Goal: Task Accomplishment & Management: Use online tool/utility

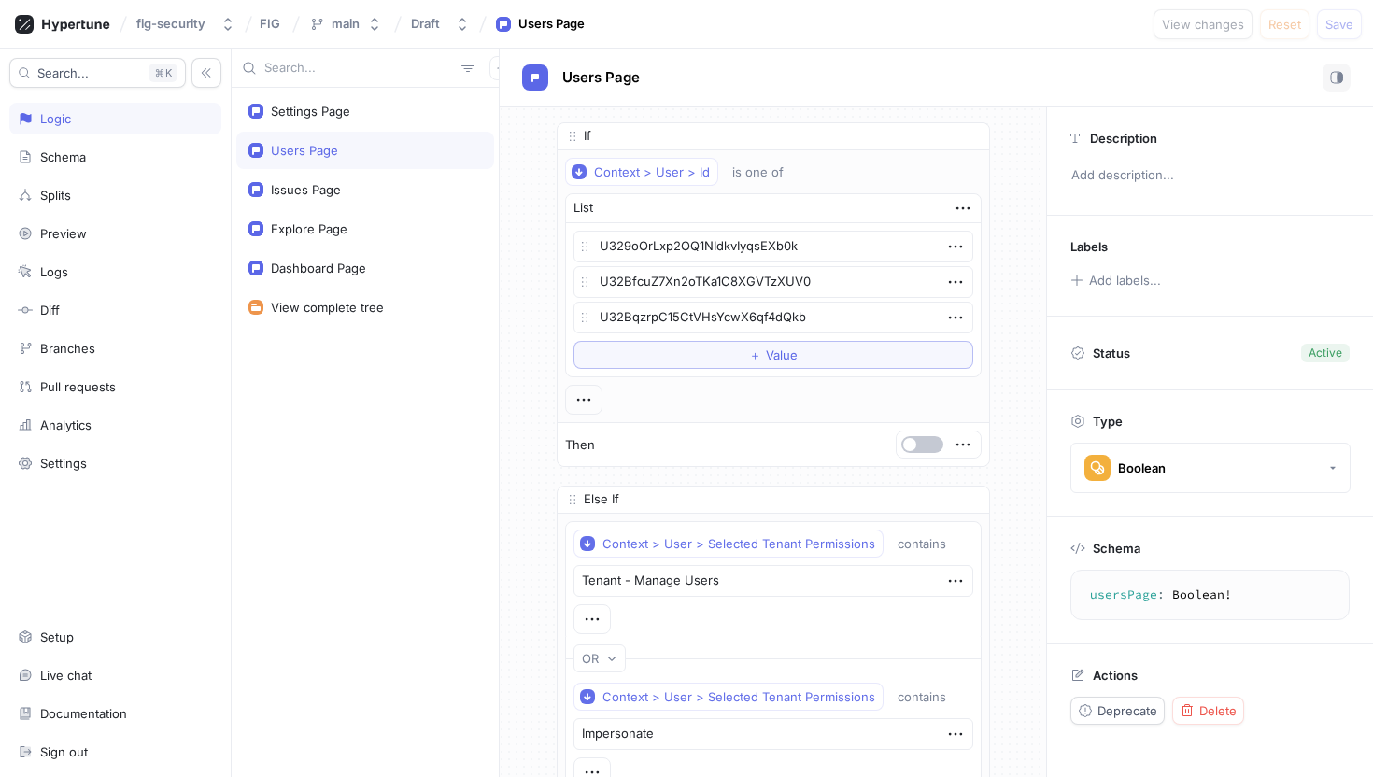
scroll to position [100, 0]
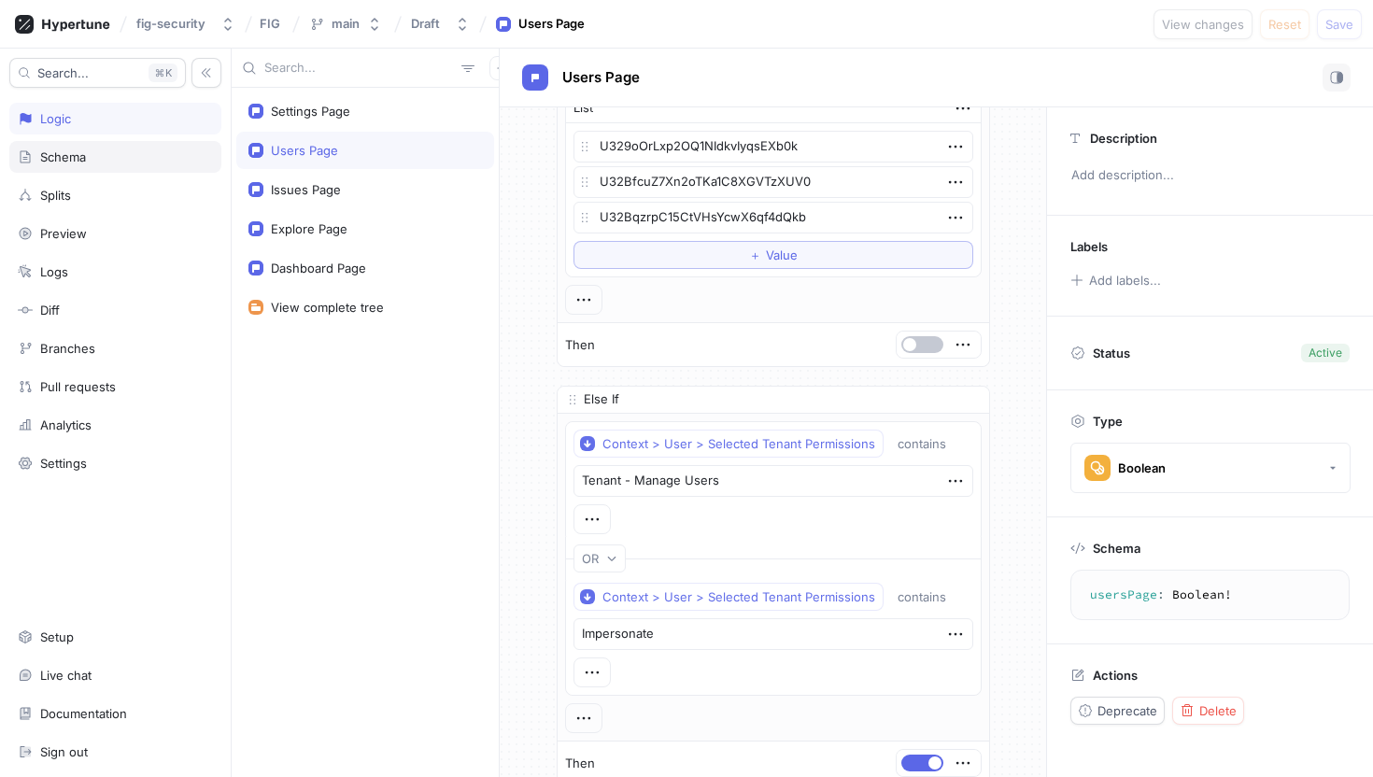
click at [157, 161] on div "Schema" at bounding box center [115, 156] width 195 height 15
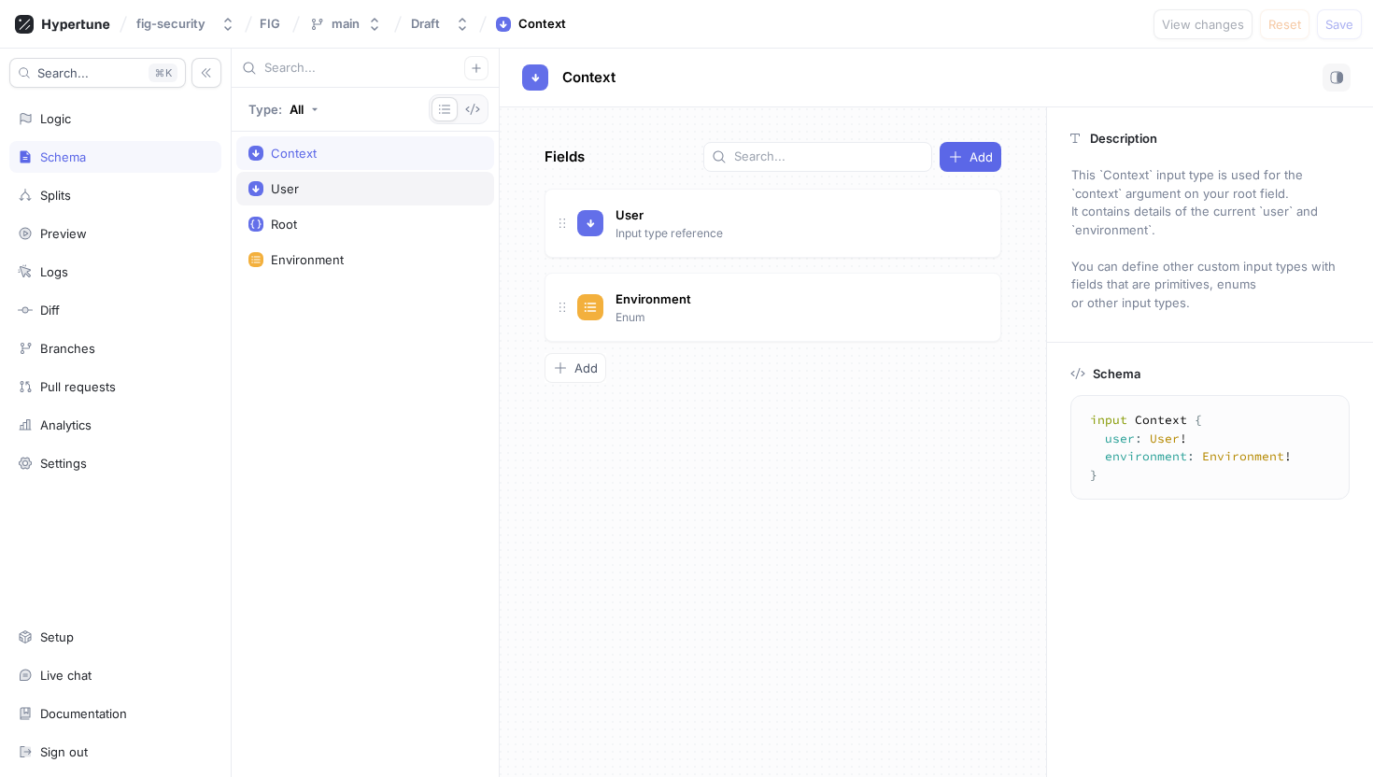
click at [376, 192] on div "User" at bounding box center [364, 188] width 233 height 15
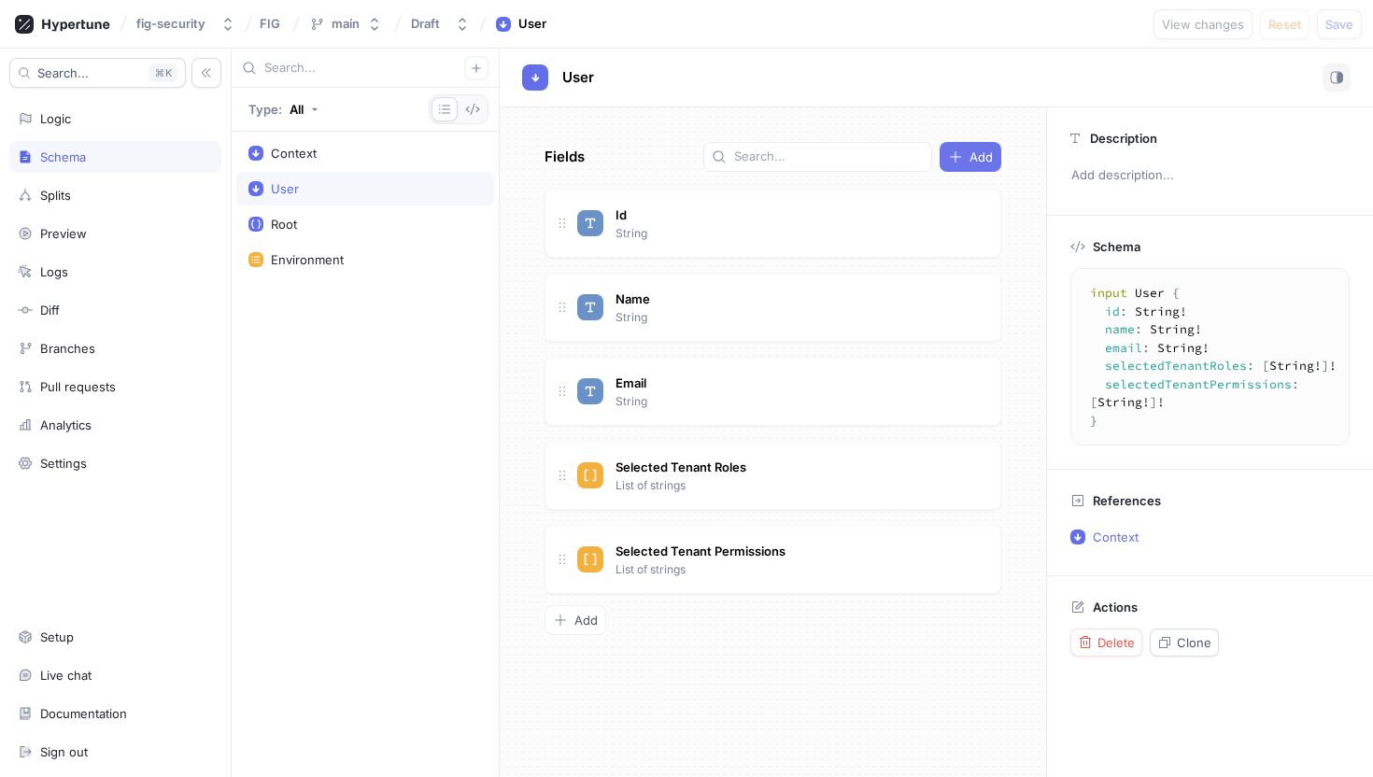
click at [971, 169] on button "Add" at bounding box center [971, 157] width 62 height 30
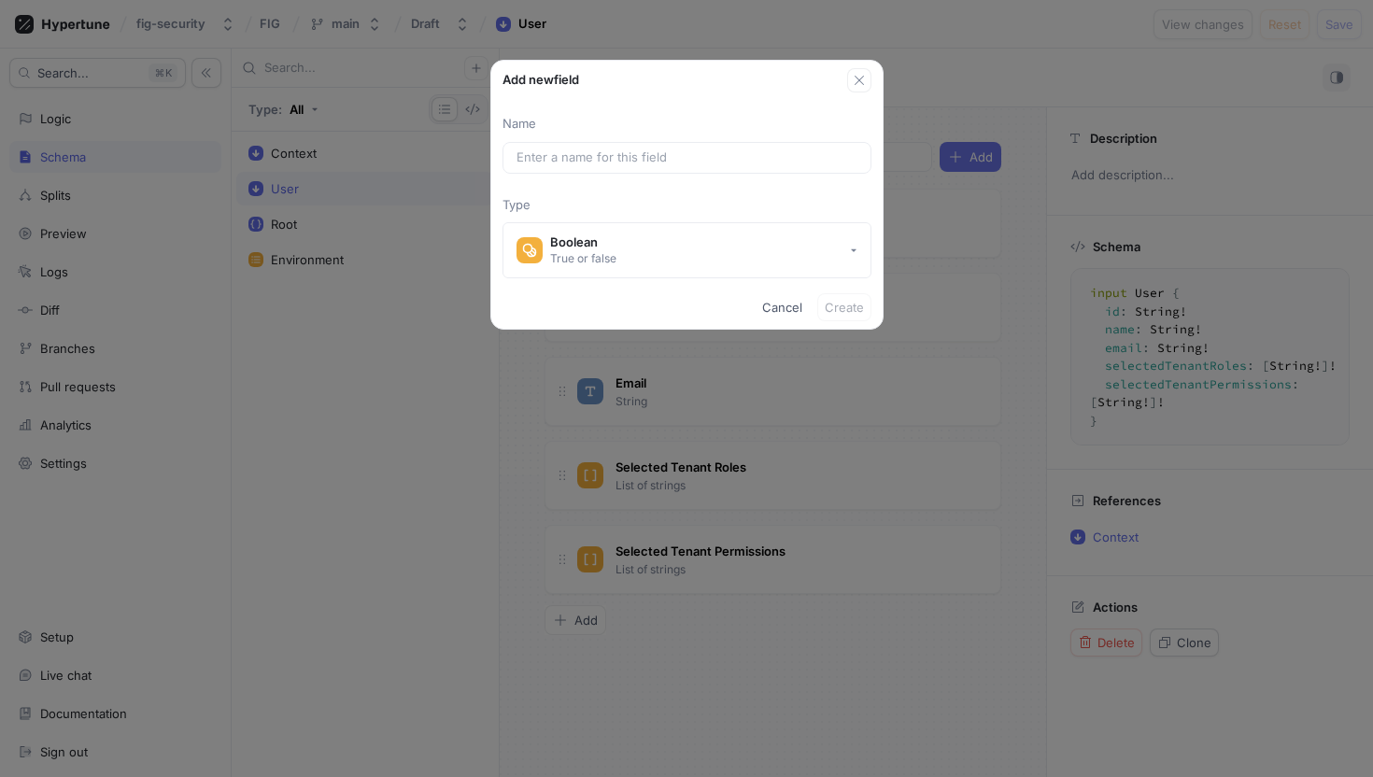
click at [971, 169] on div "Add new field Name Type Boolean True or false Cancel Create" at bounding box center [686, 388] width 1373 height 777
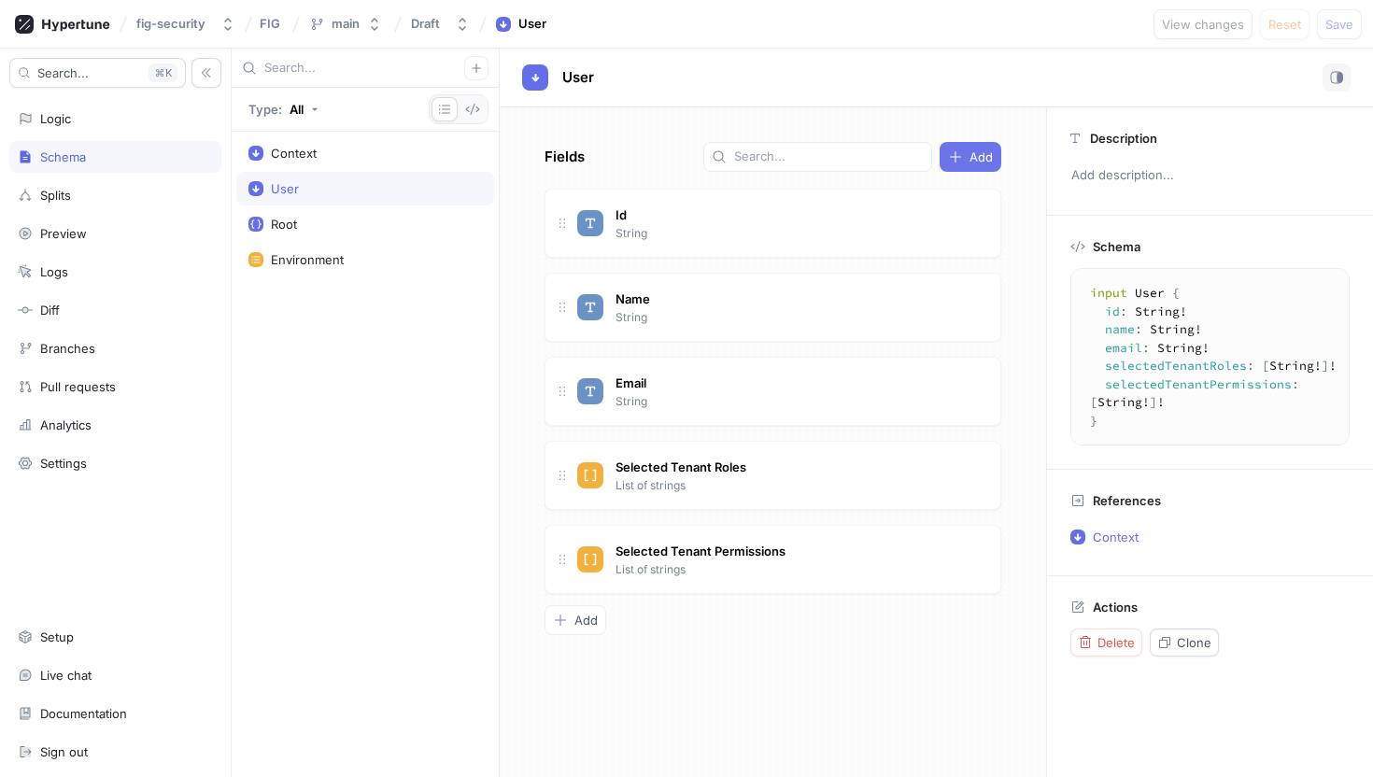
type textarea "x"
click at [971, 169] on button "Add" at bounding box center [971, 157] width 62 height 30
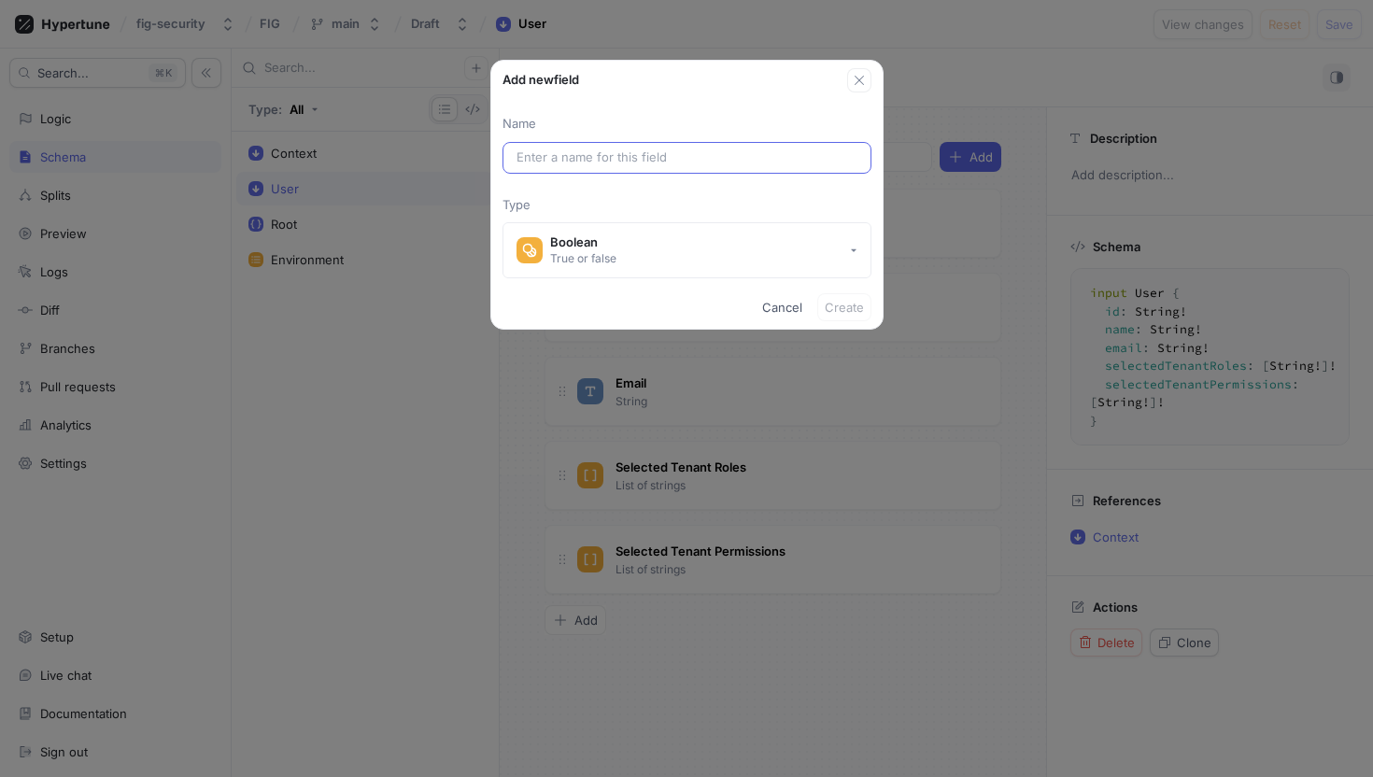
click at [787, 167] on div at bounding box center [686, 158] width 369 height 32
click at [785, 154] on input "text" at bounding box center [686, 157] width 341 height 19
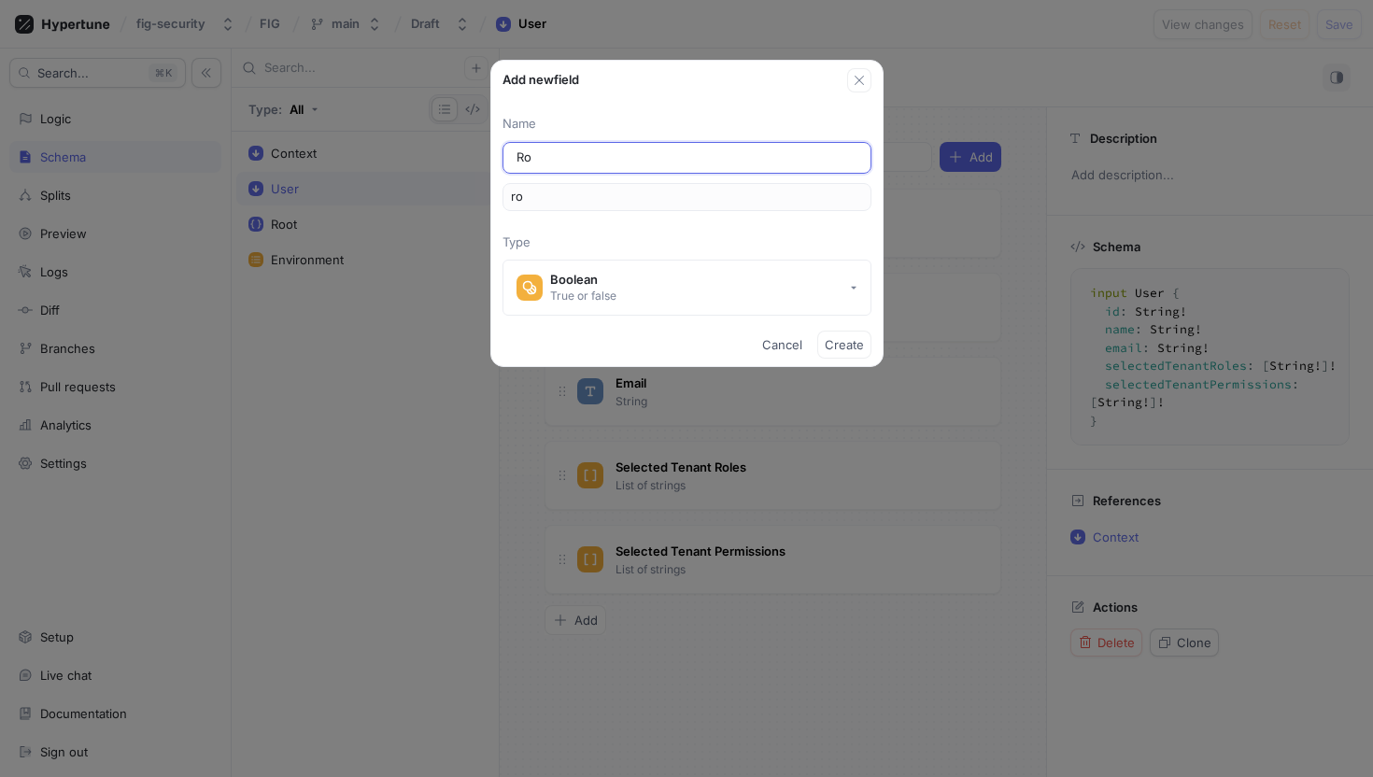
type input "Rol"
type input "rol"
type input "Role"
type input "role"
type input "Roles"
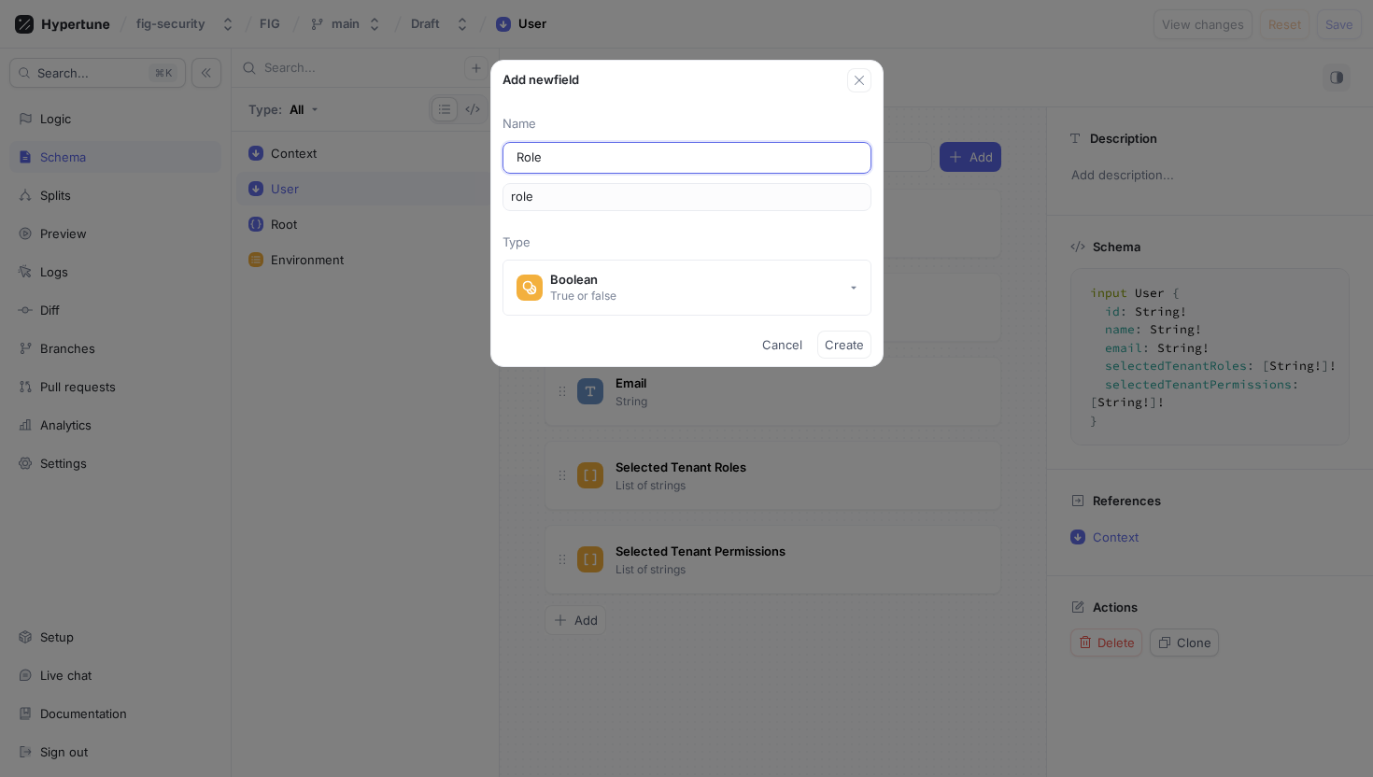
type input "roles"
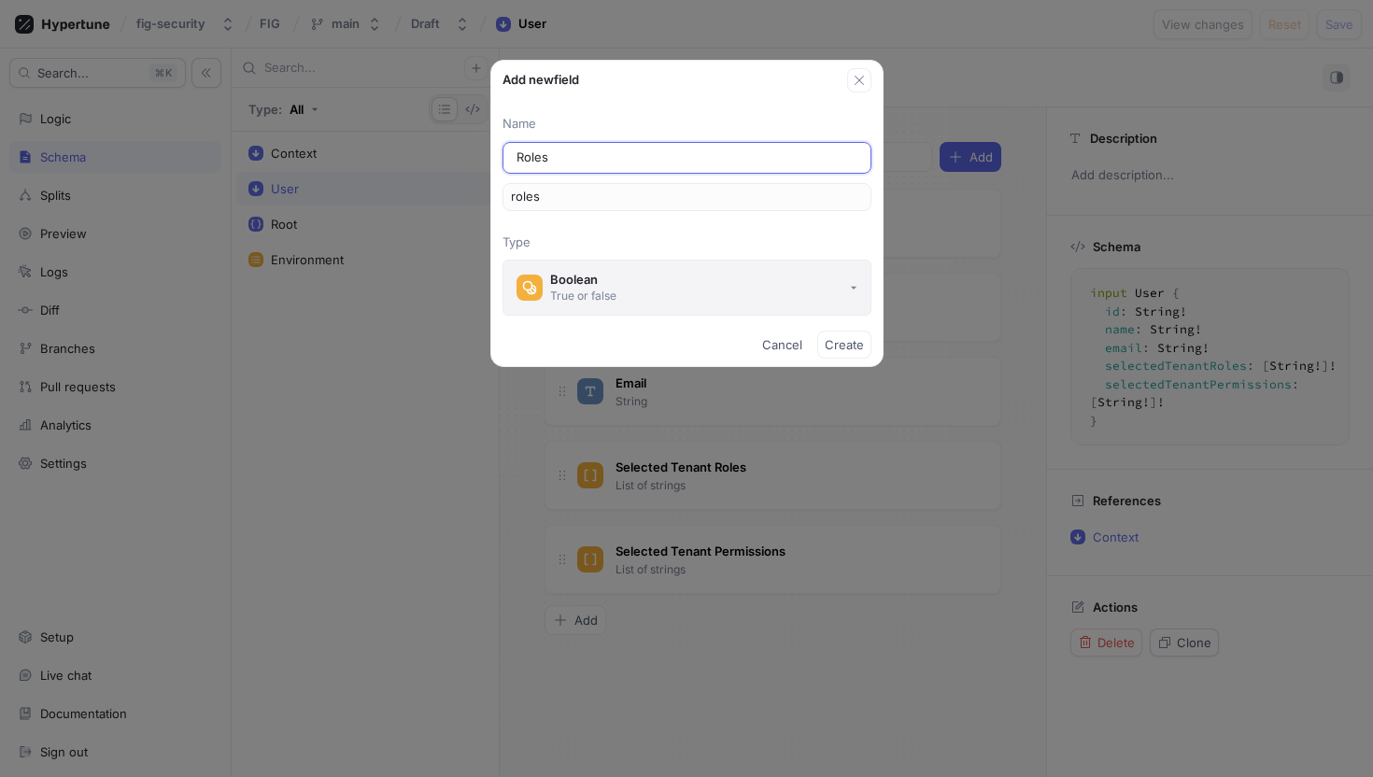
click at [687, 270] on button "Boolean True or false" at bounding box center [686, 288] width 369 height 56
type input "Roles"
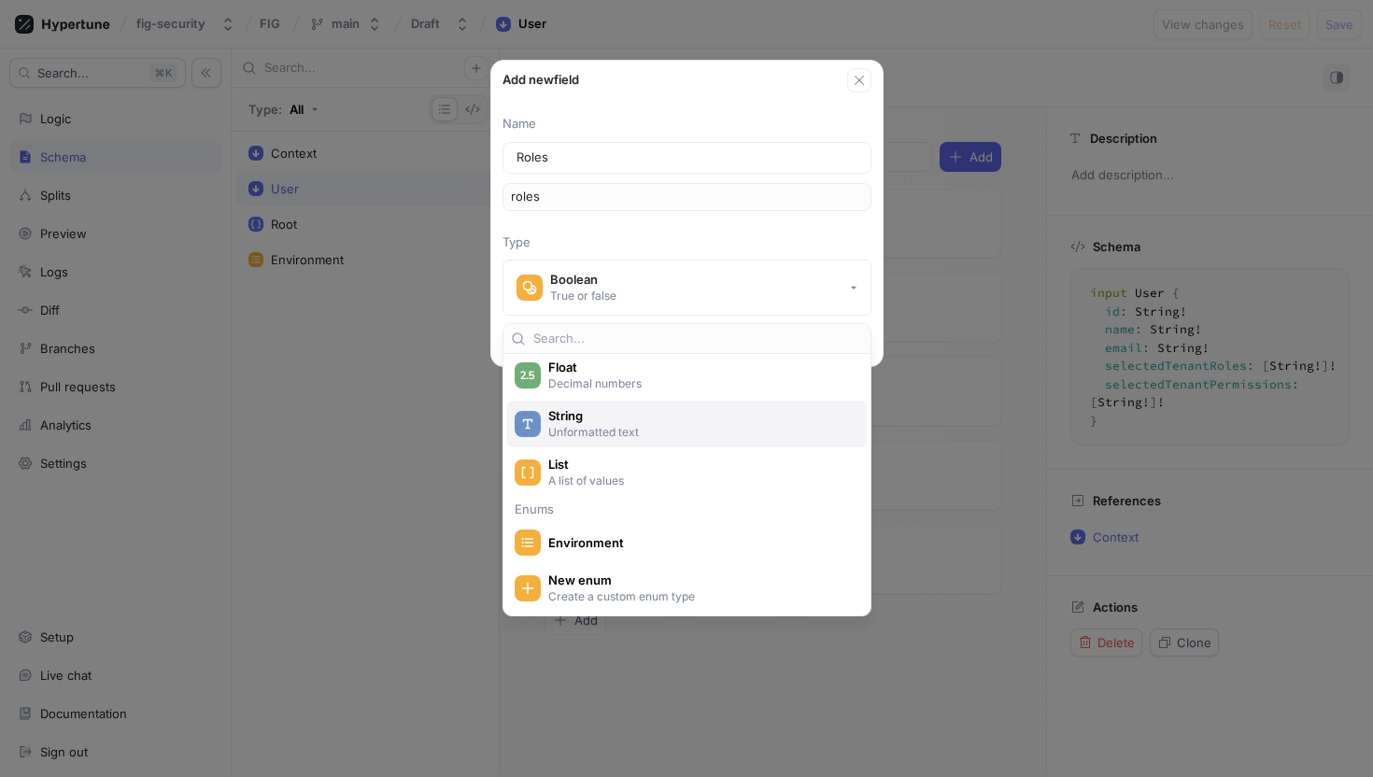
scroll to position [130, 0]
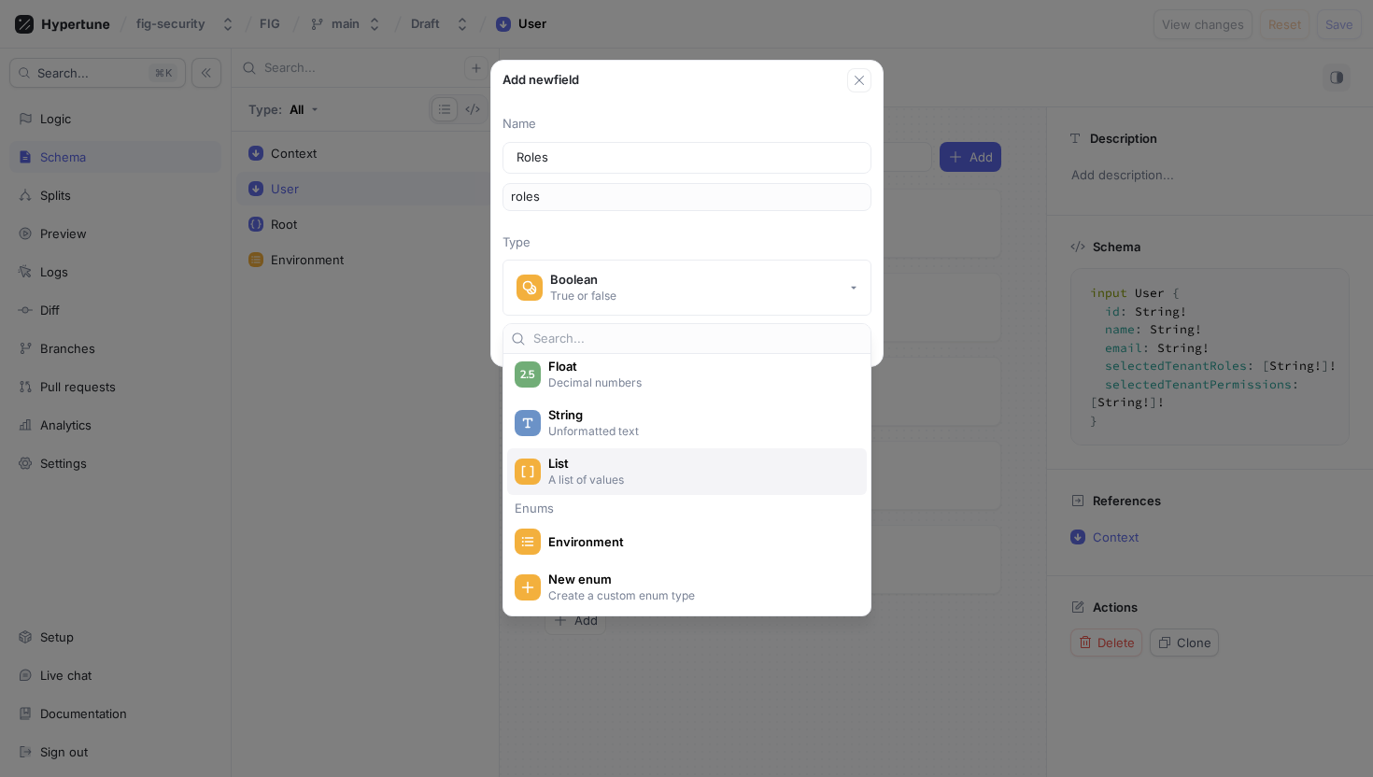
click at [637, 487] on p "A list of values" at bounding box center [697, 480] width 299 height 16
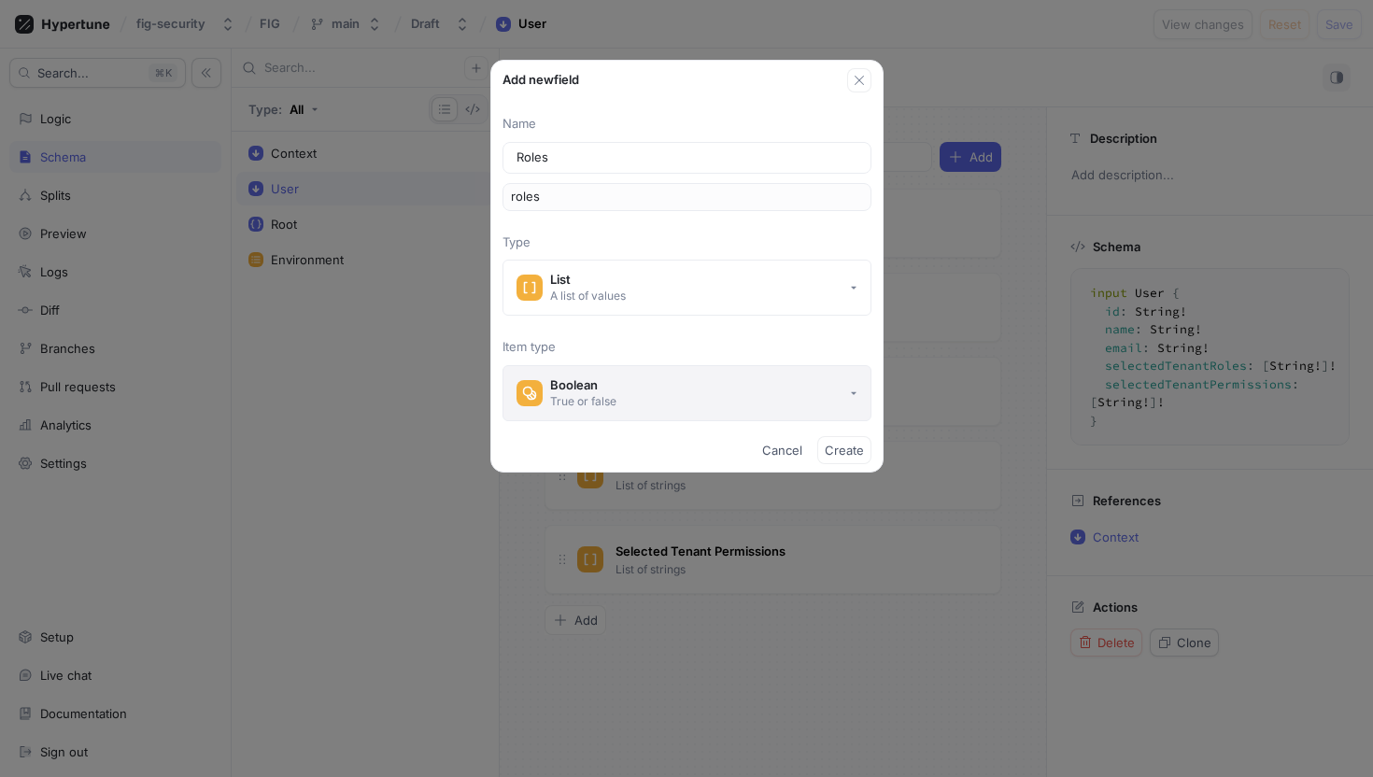
click at [652, 375] on button "Boolean True or false" at bounding box center [686, 393] width 369 height 56
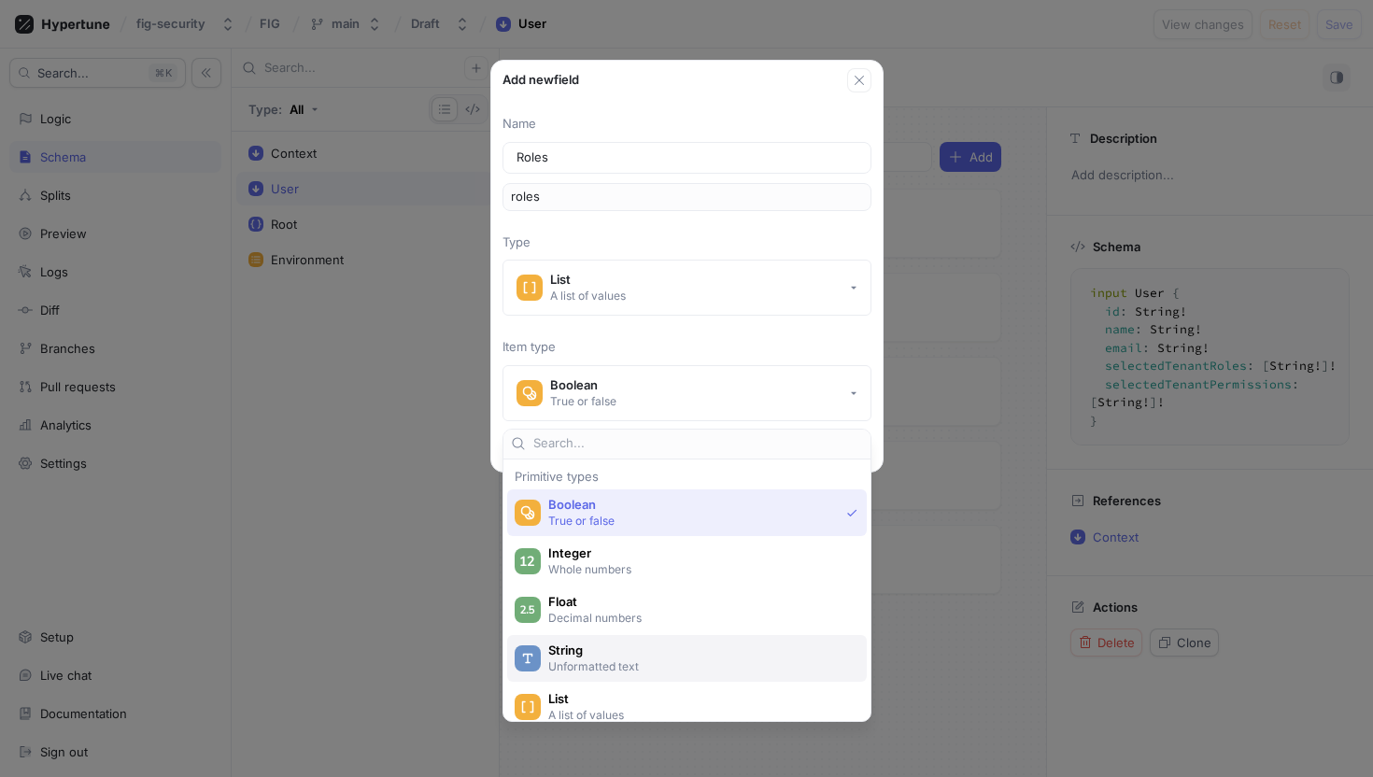
click at [613, 675] on div "String Unformatted text" at bounding box center [687, 658] width 360 height 47
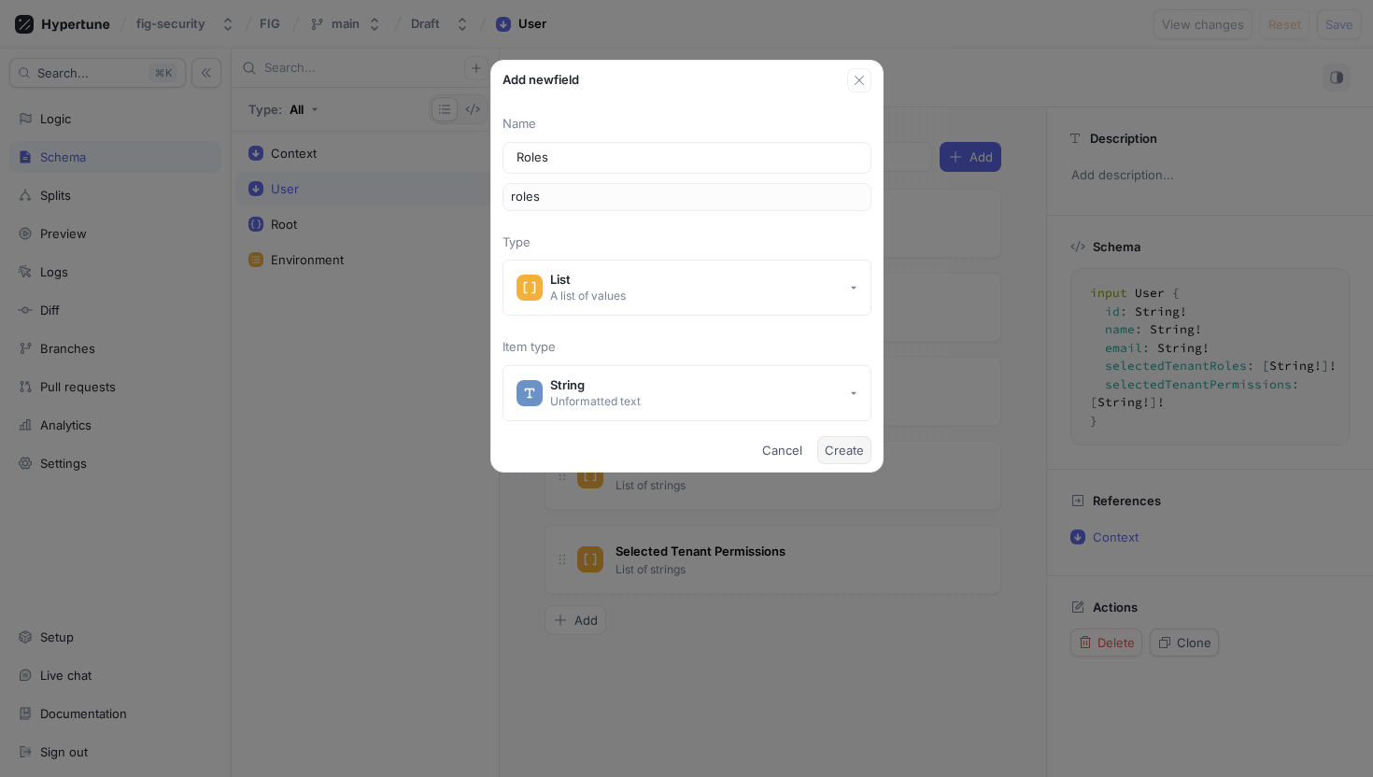
click at [854, 460] on button "Create" at bounding box center [844, 450] width 54 height 28
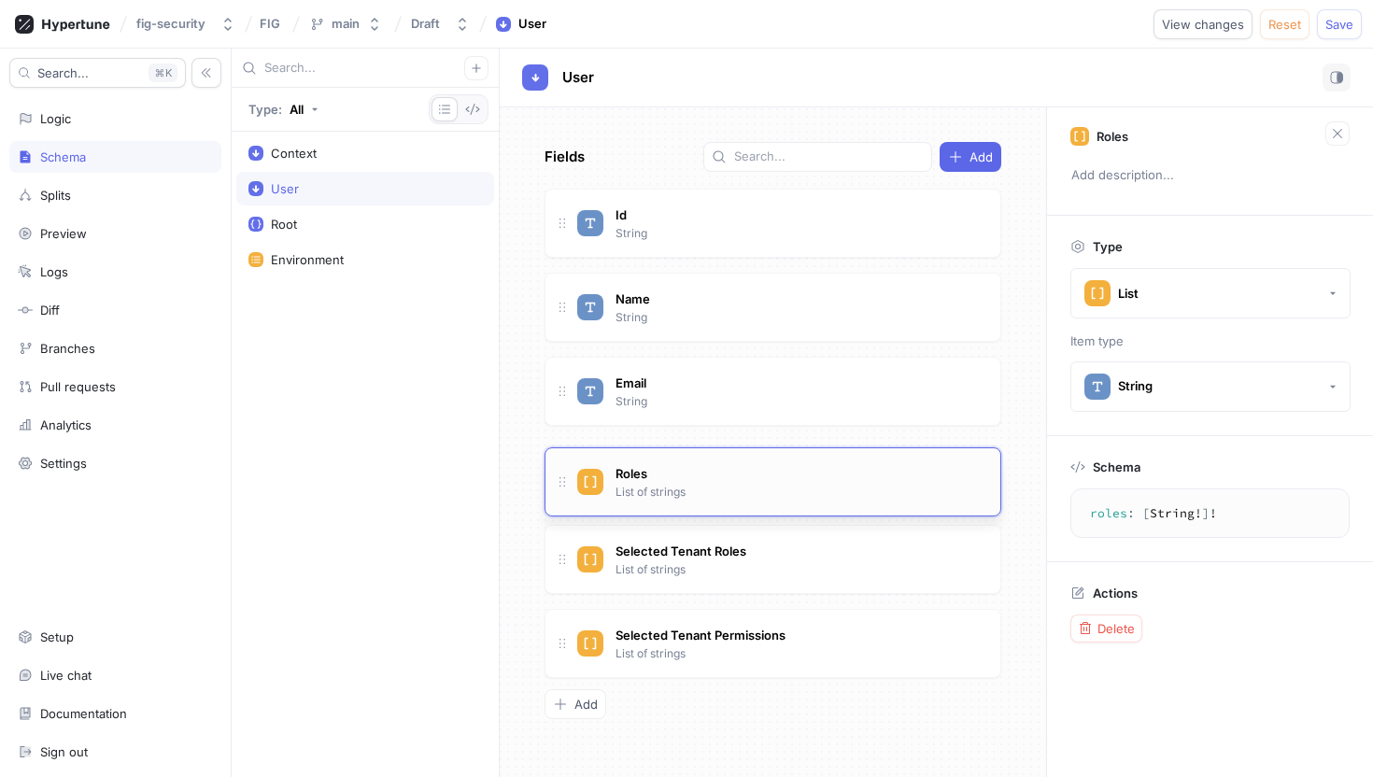
drag, startPoint x: 559, startPoint y: 221, endPoint x: 566, endPoint y: 479, distance: 257.9
click at [634, 465] on span "Roles" at bounding box center [631, 467] width 32 height 15
click at [563, 477] on icon at bounding box center [562, 475] width 15 height 15
click at [1111, 610] on div "Actions Delete" at bounding box center [1210, 614] width 326 height 104
click at [1112, 625] on span "Delete" at bounding box center [1115, 628] width 37 height 11
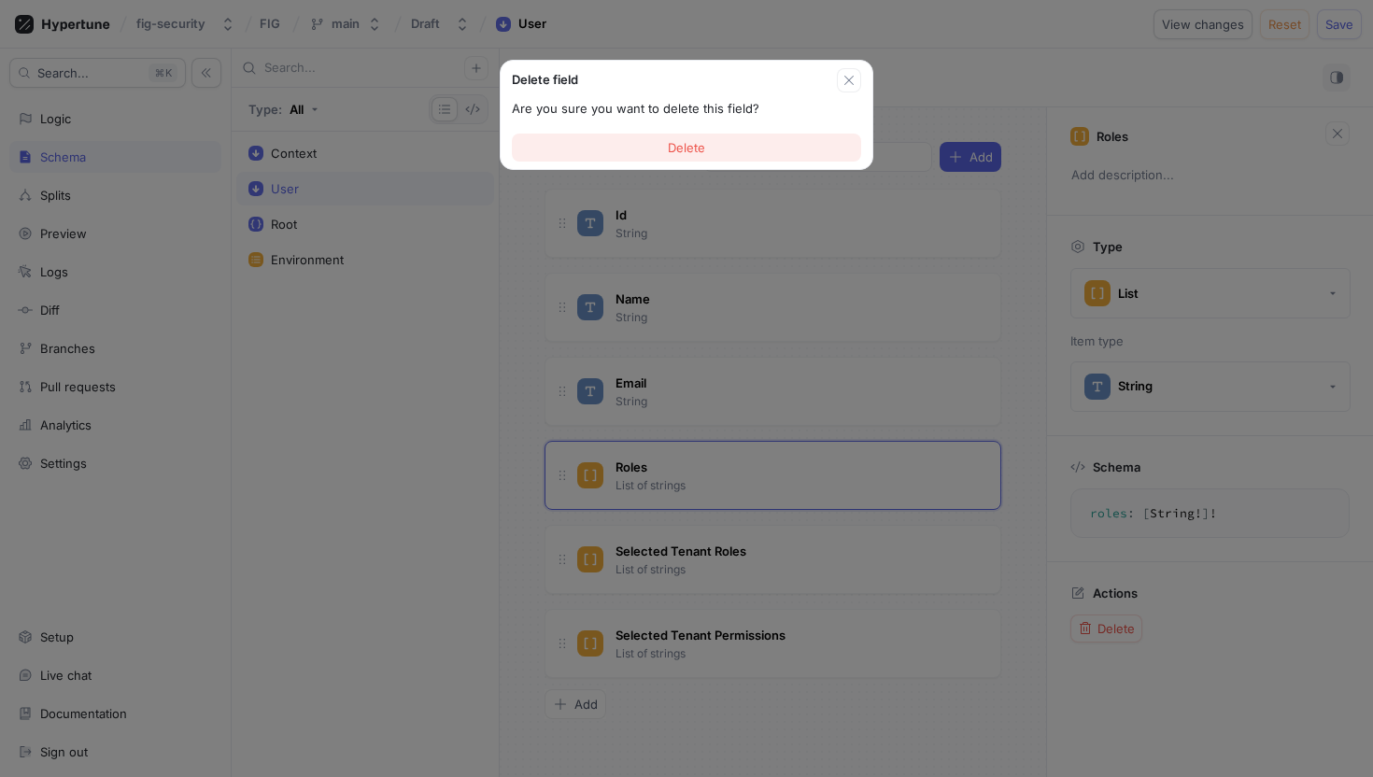
click at [783, 149] on button "Delete" at bounding box center [686, 148] width 349 height 28
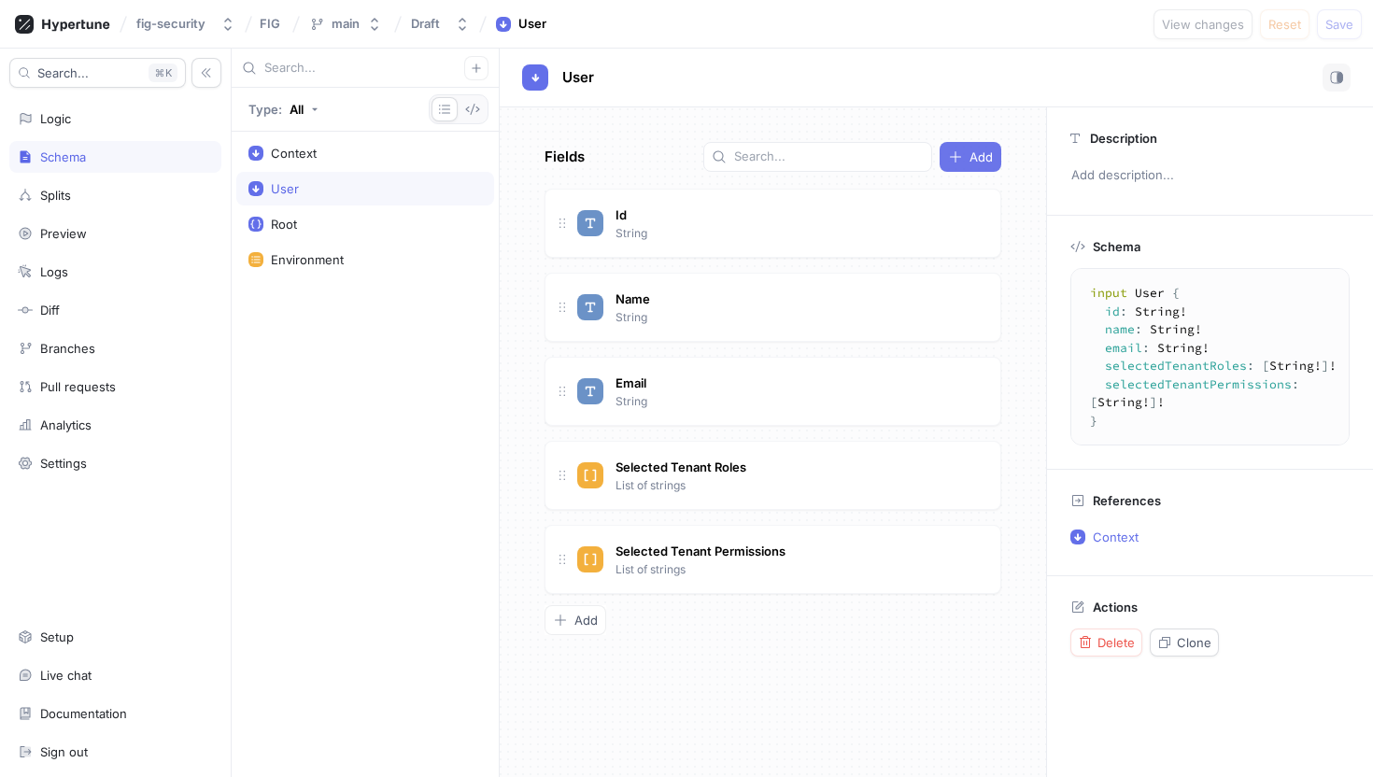
type textarea "x"
click at [957, 171] on button "Add" at bounding box center [971, 157] width 62 height 30
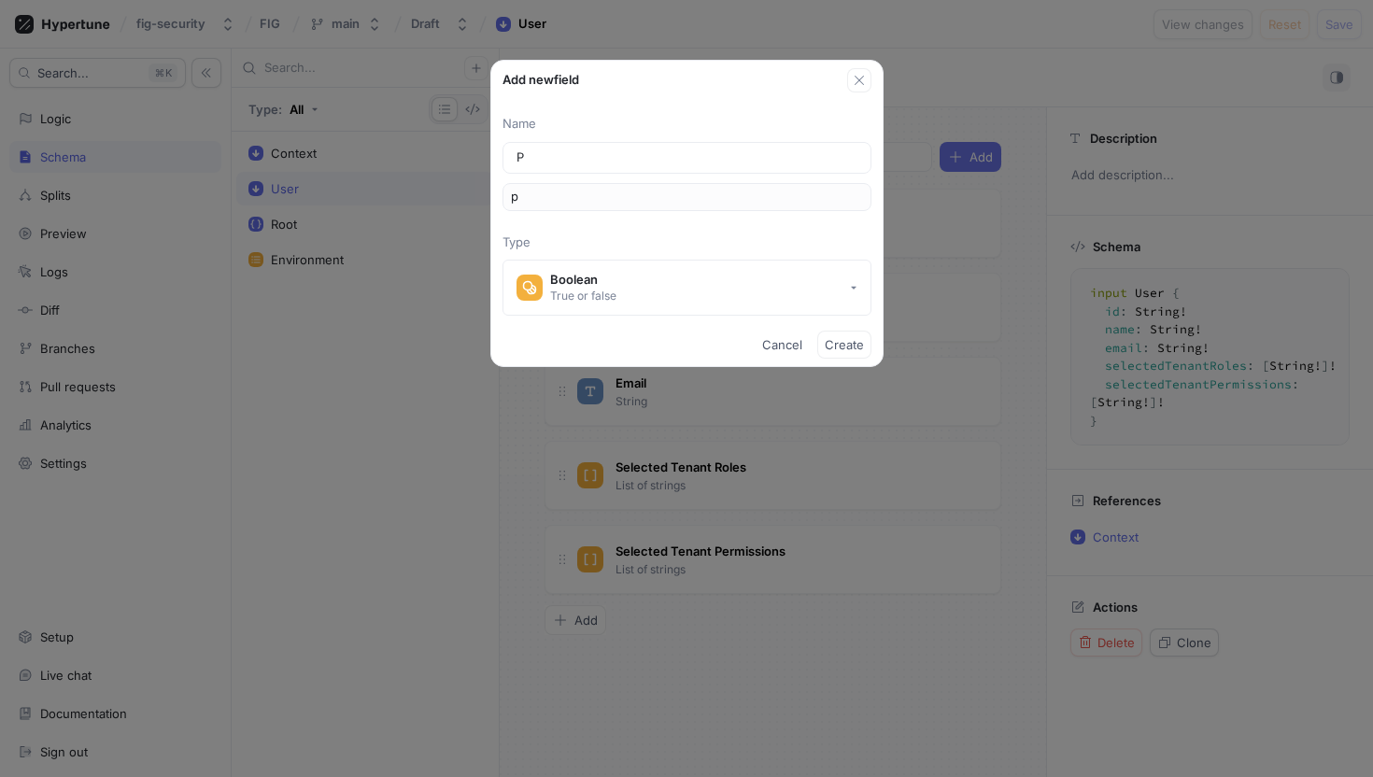
type input "Pl"
type input "pl"
type input "Pla"
type input "pla"
type input "Plat"
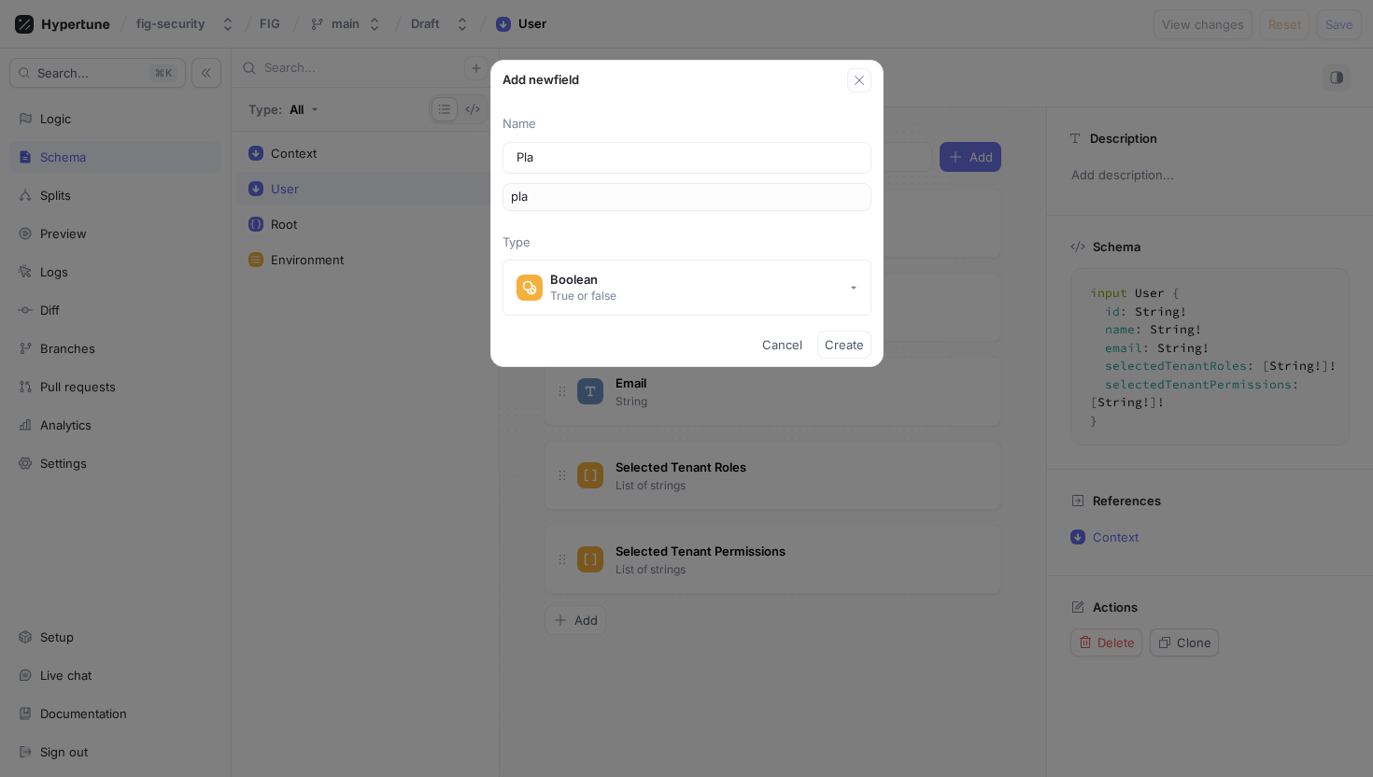
type input "plat"
type input "Platf"
type input "platf"
type input "Platfo"
type input "platfo"
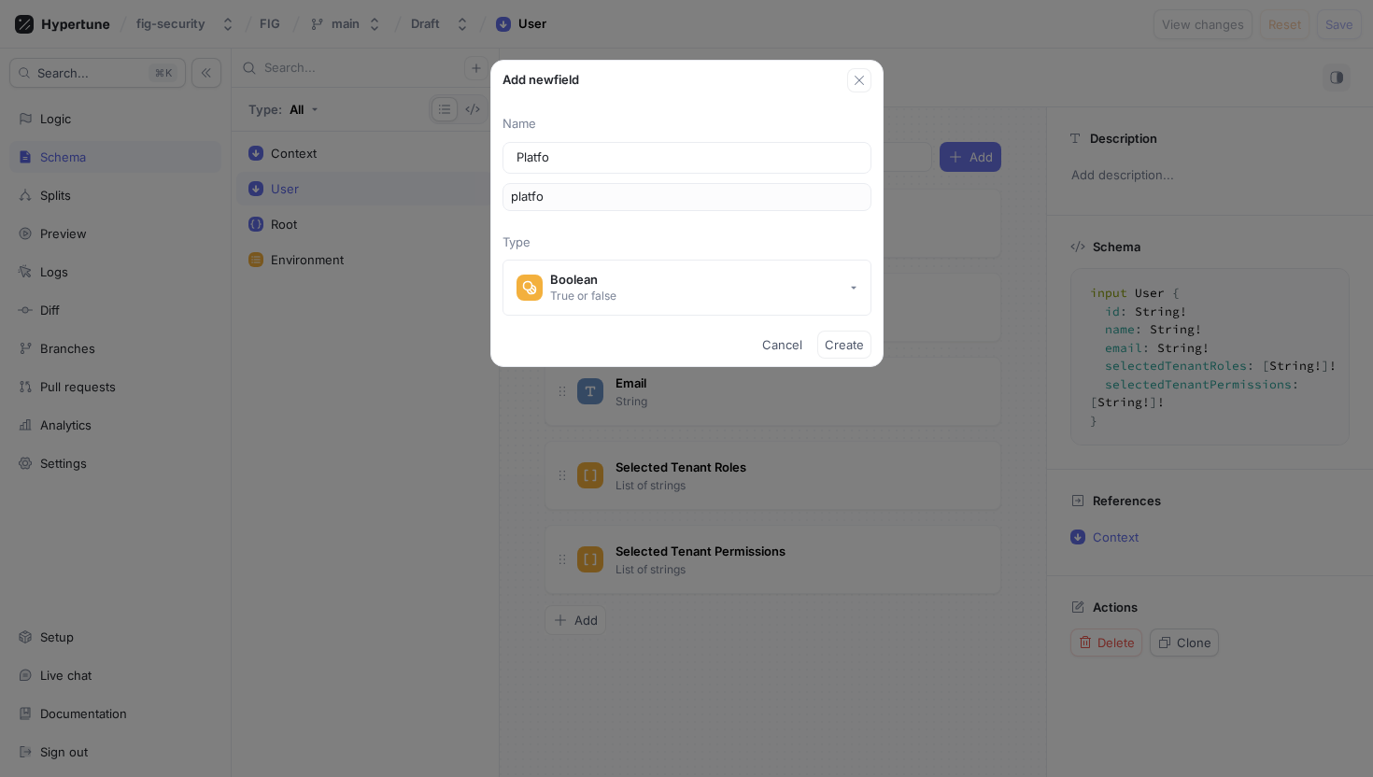
type input "Platfor"
type input "platfor"
type input "Platform"
type input "platform"
type input "Platform A"
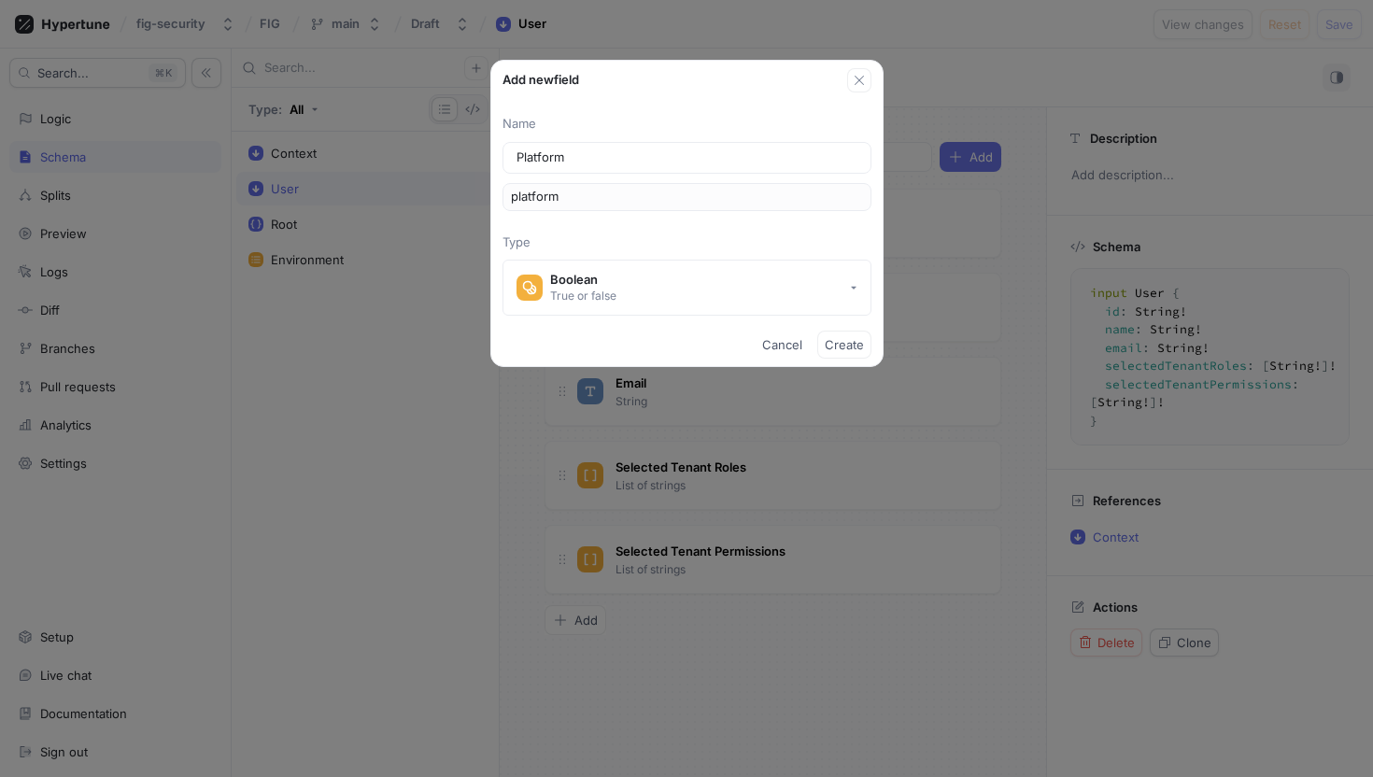
type input "platformA"
type input "Platform Am"
type input "platformAm"
type input "Platform A"
type input "platformA"
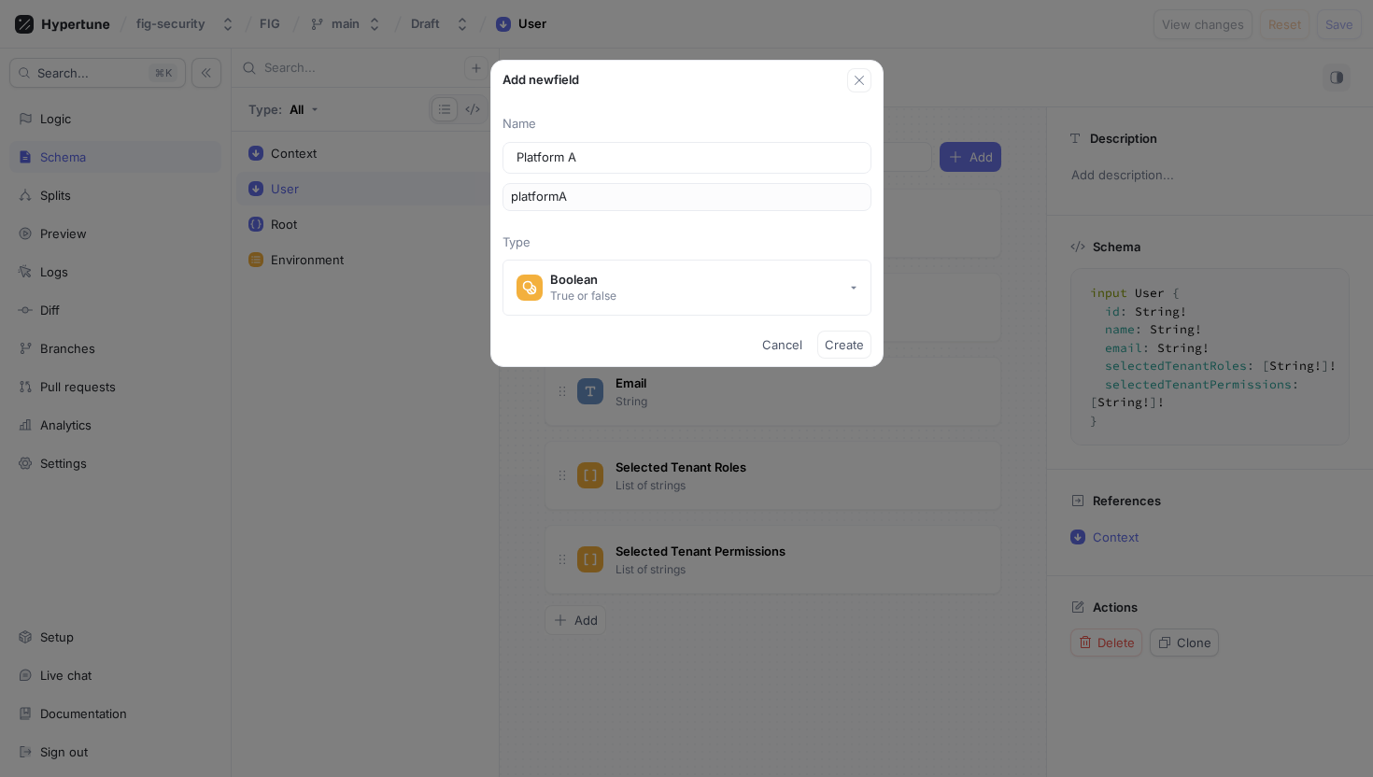
type input "Platform Ad"
type input "platformAd"
type input "Platform Adm"
type input "platformAdm"
type input "Platform Admi"
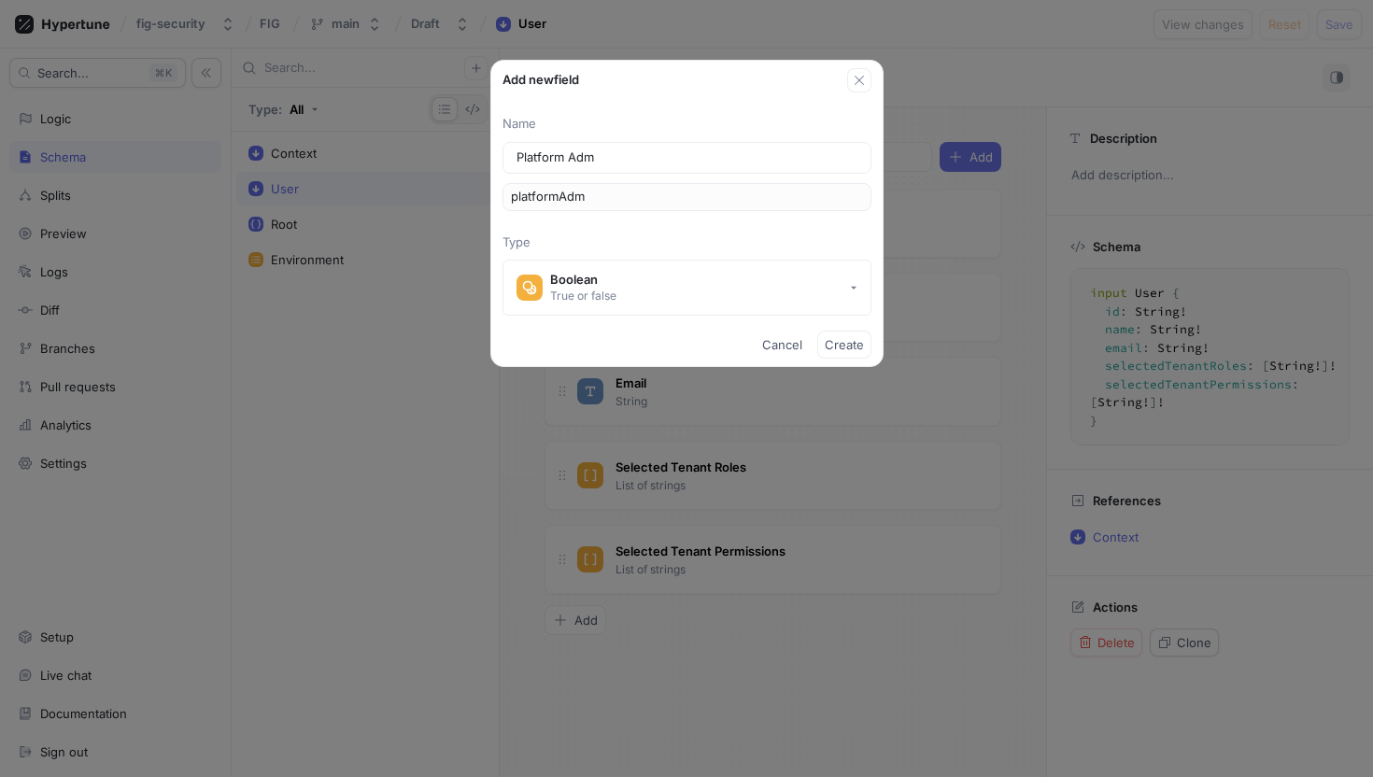
type input "platformAdmi"
type input "Platform Admin"
type input "platformAdmin"
type input "Platform Admin"
click at [777, 332] on button "Cancel" at bounding box center [782, 345] width 55 height 28
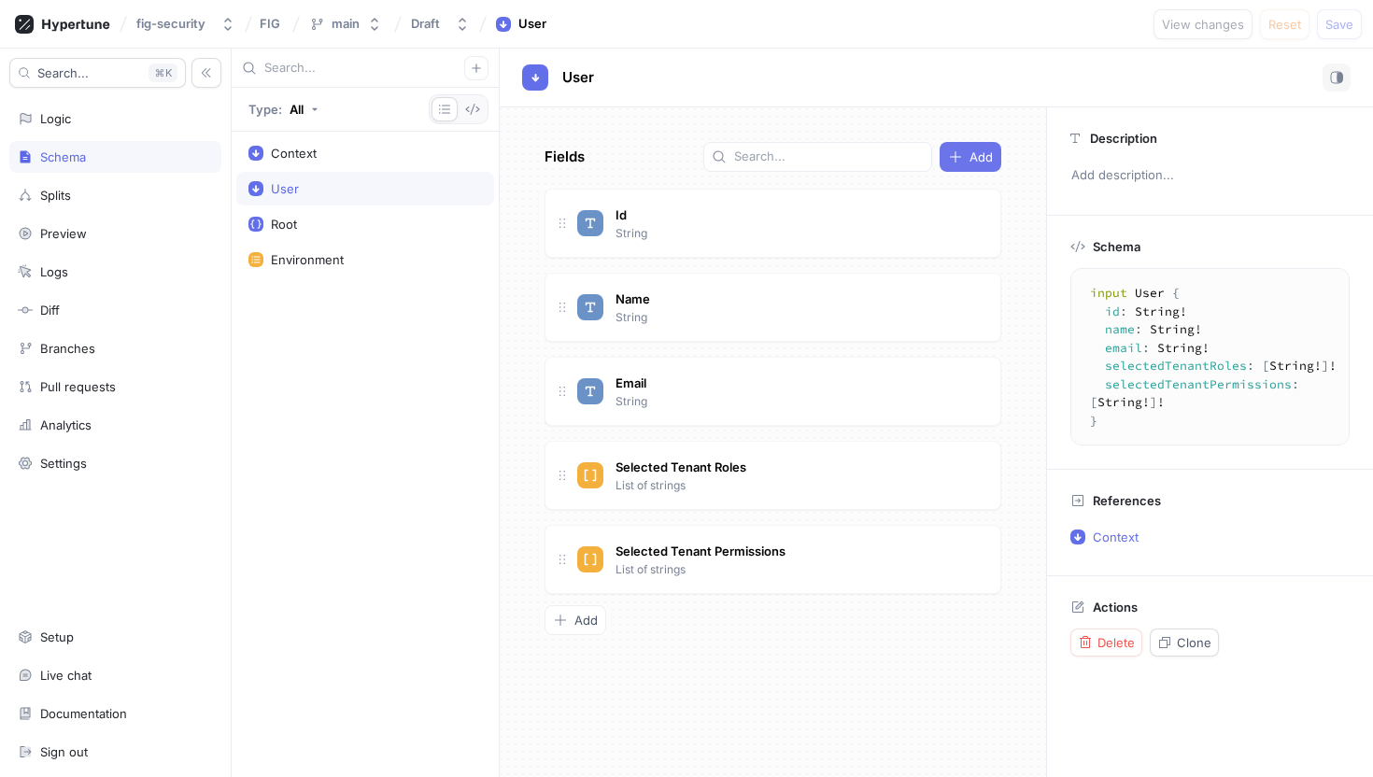
type textarea "x"
click at [994, 147] on button "Add" at bounding box center [971, 157] width 62 height 30
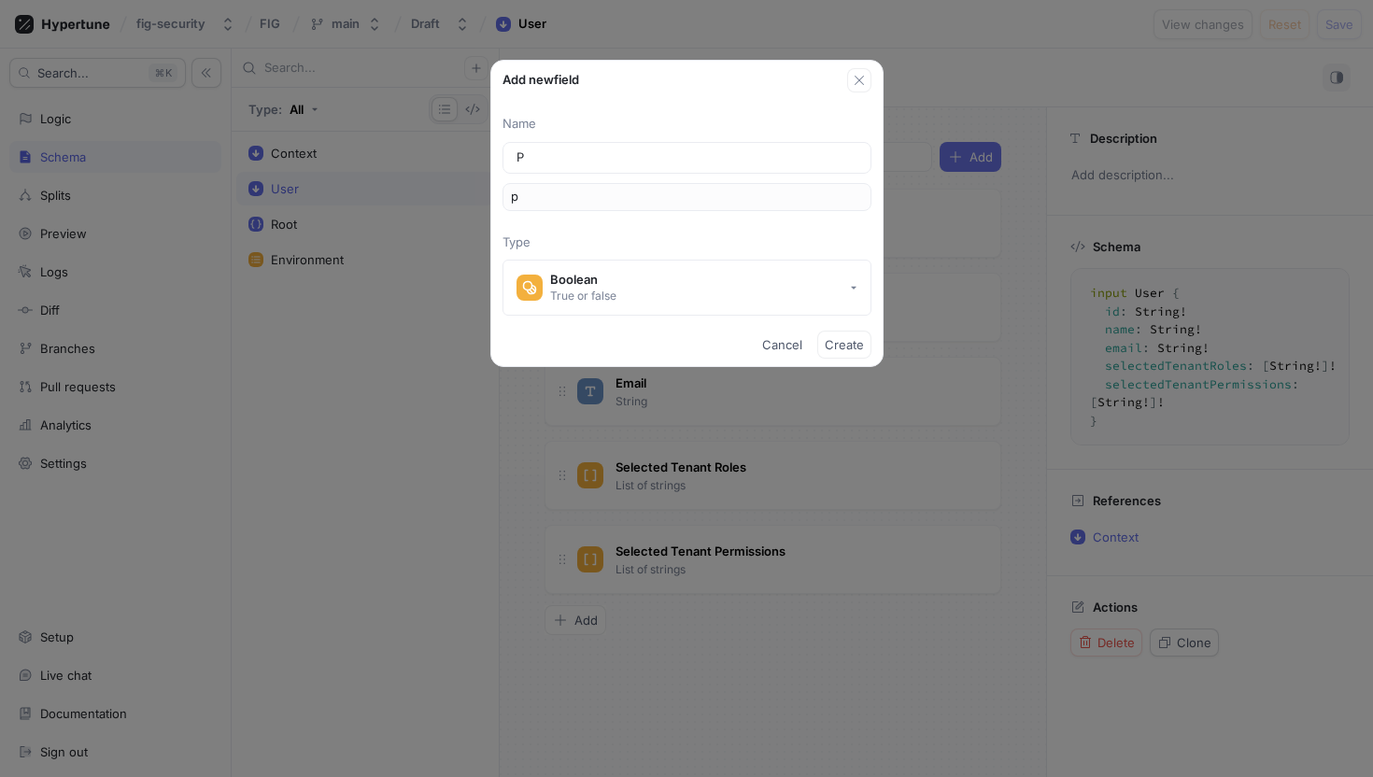
type input "Pl"
type input "pl"
type input "Pla"
type input "pla"
type input "Plat"
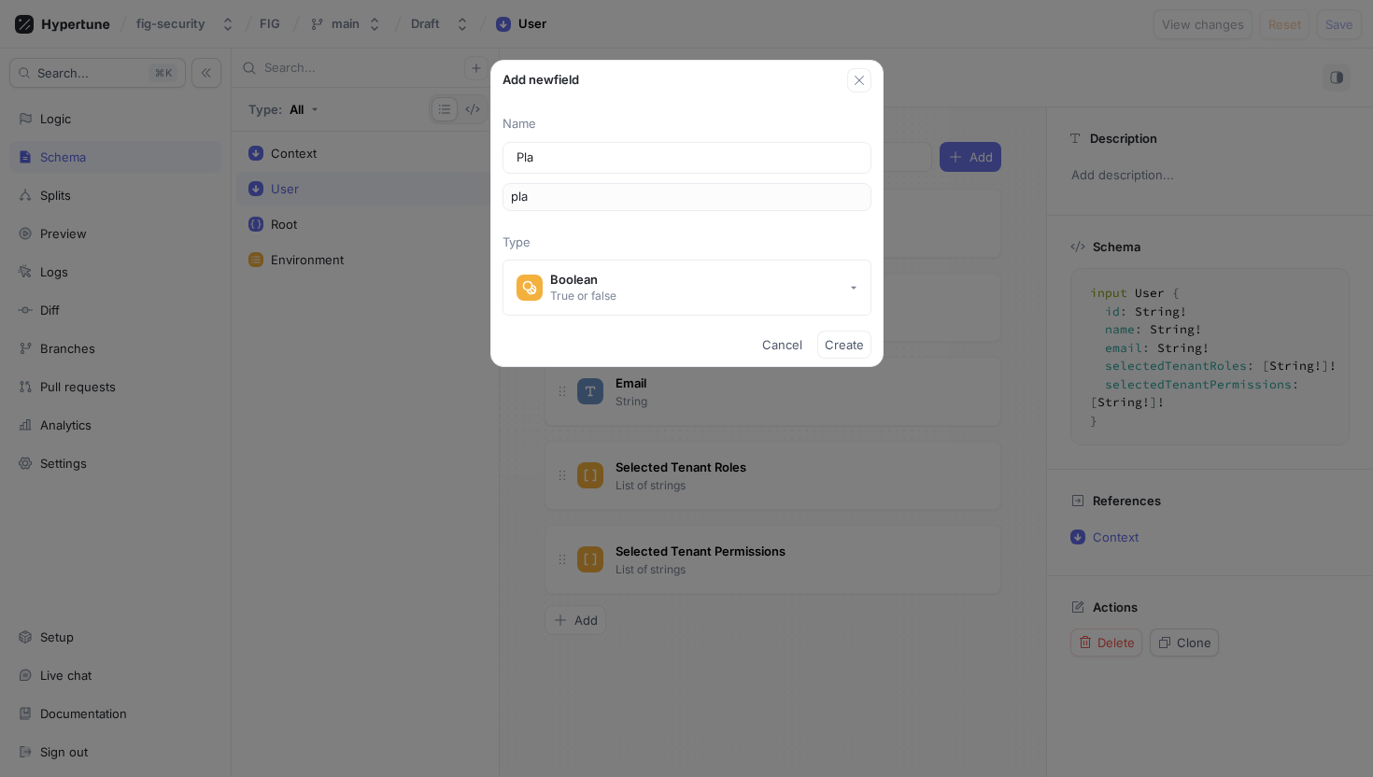
type input "plat"
type input "Platf"
type input "platf"
type input "Platfo"
type input "platfo"
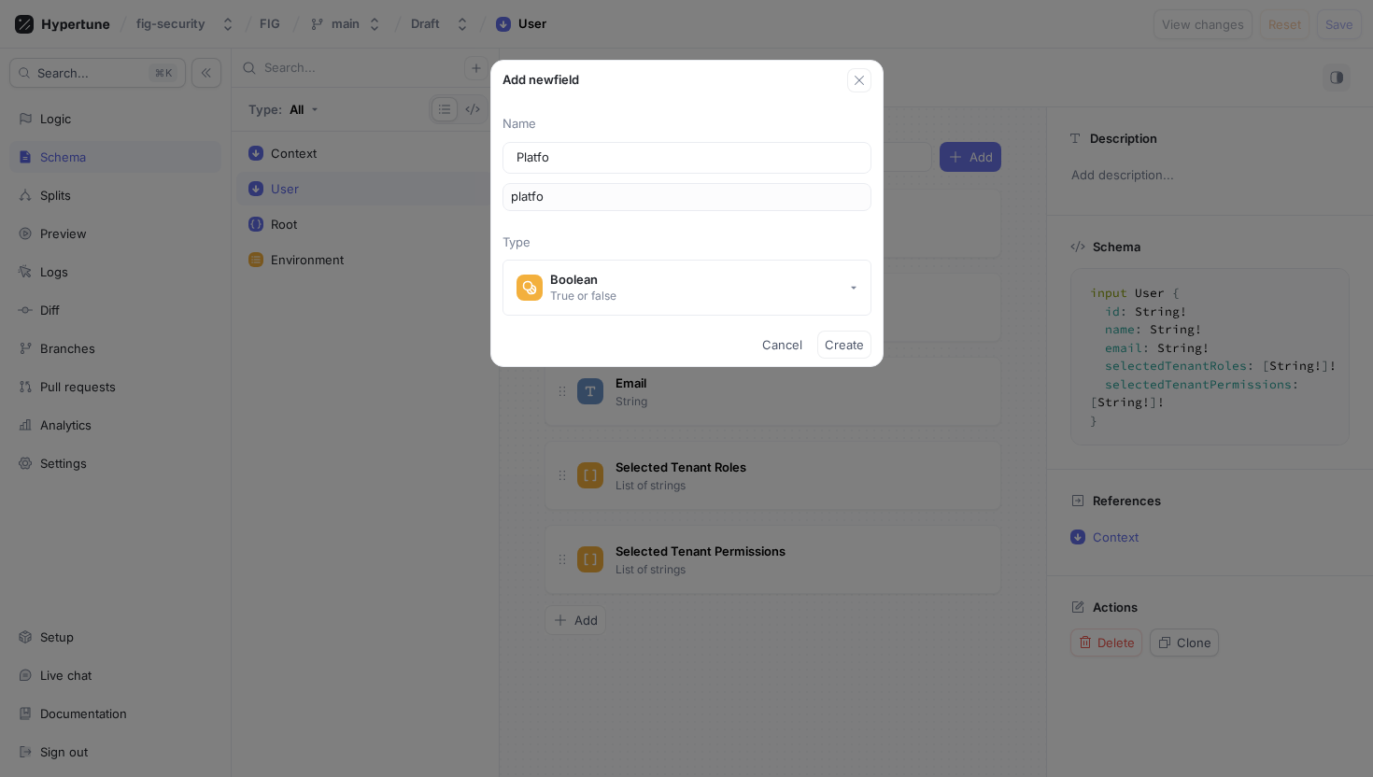
type input "Platfor"
type input "platfor"
type input "Platform"
type input "platform"
type input "Platform A"
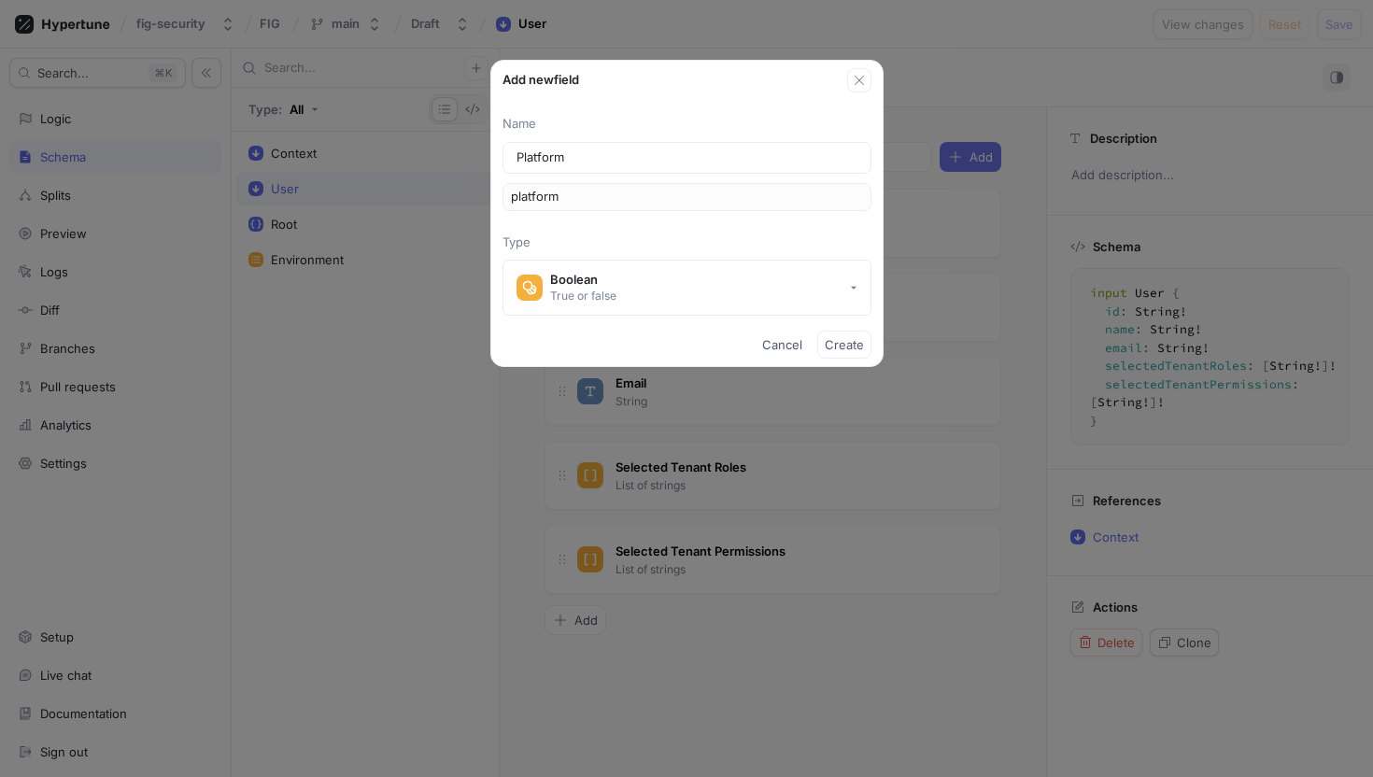
type input "platformA"
type input "Platform Am"
type input "platformAm"
type input "Platform A"
type input "platformA"
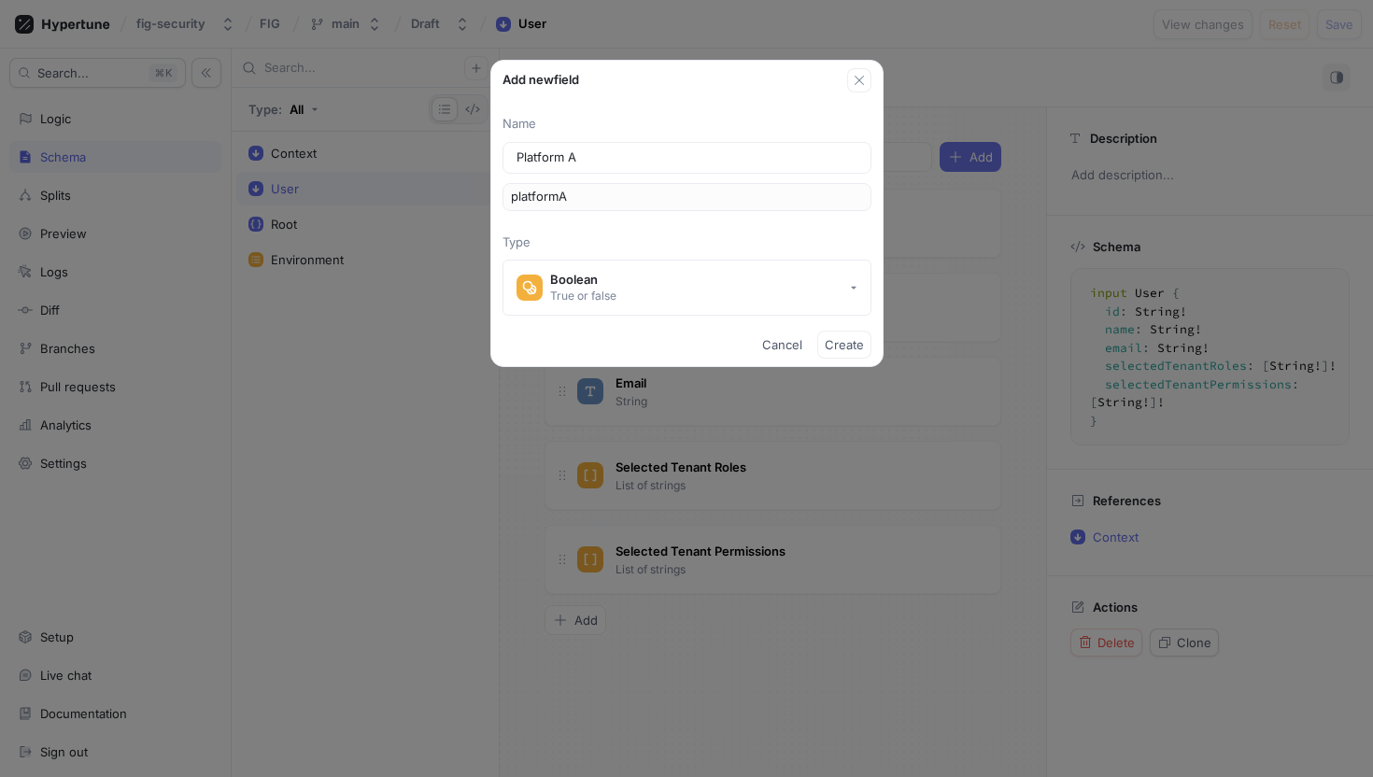
type input "Platform Ad"
type input "platformAd"
type input "Platform Adm"
type input "platformAdm"
type input "Platform Admi"
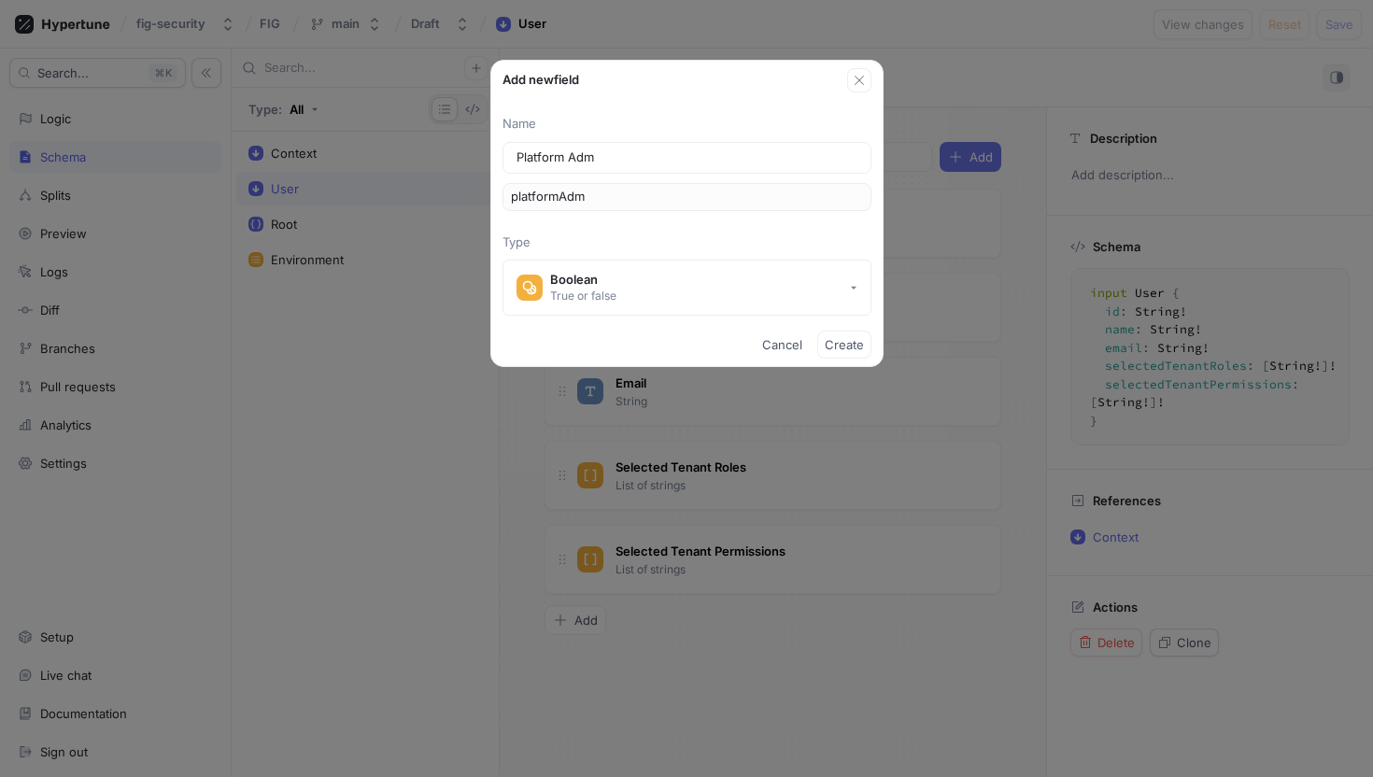
type input "platformAdmi"
type input "Platform Admin"
type input "platformAdmin"
type input "Platform Admin"
click at [840, 346] on span "Create" at bounding box center [844, 344] width 39 height 11
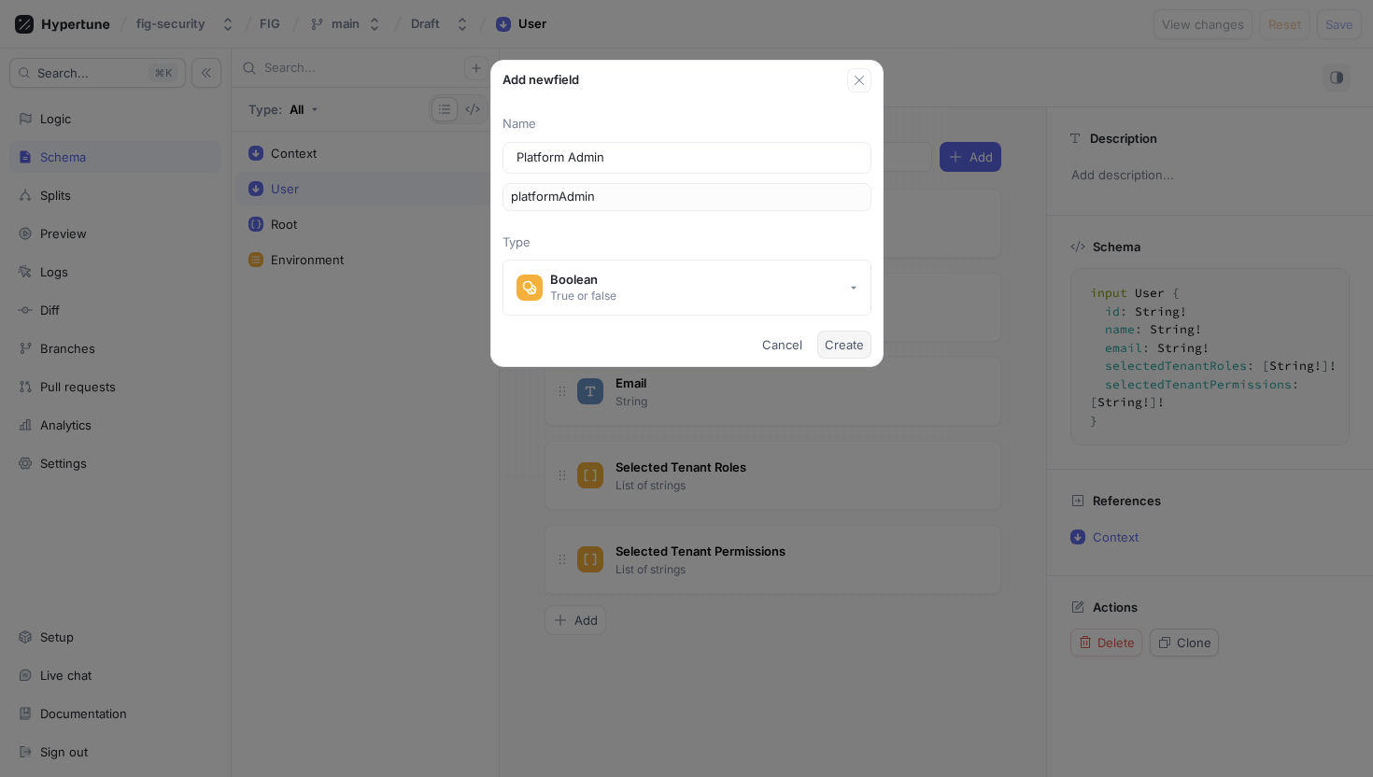
type textarea "x"
type textarea "input User { platformAdmin: Boolean! id: String! name: String! email: String! s…"
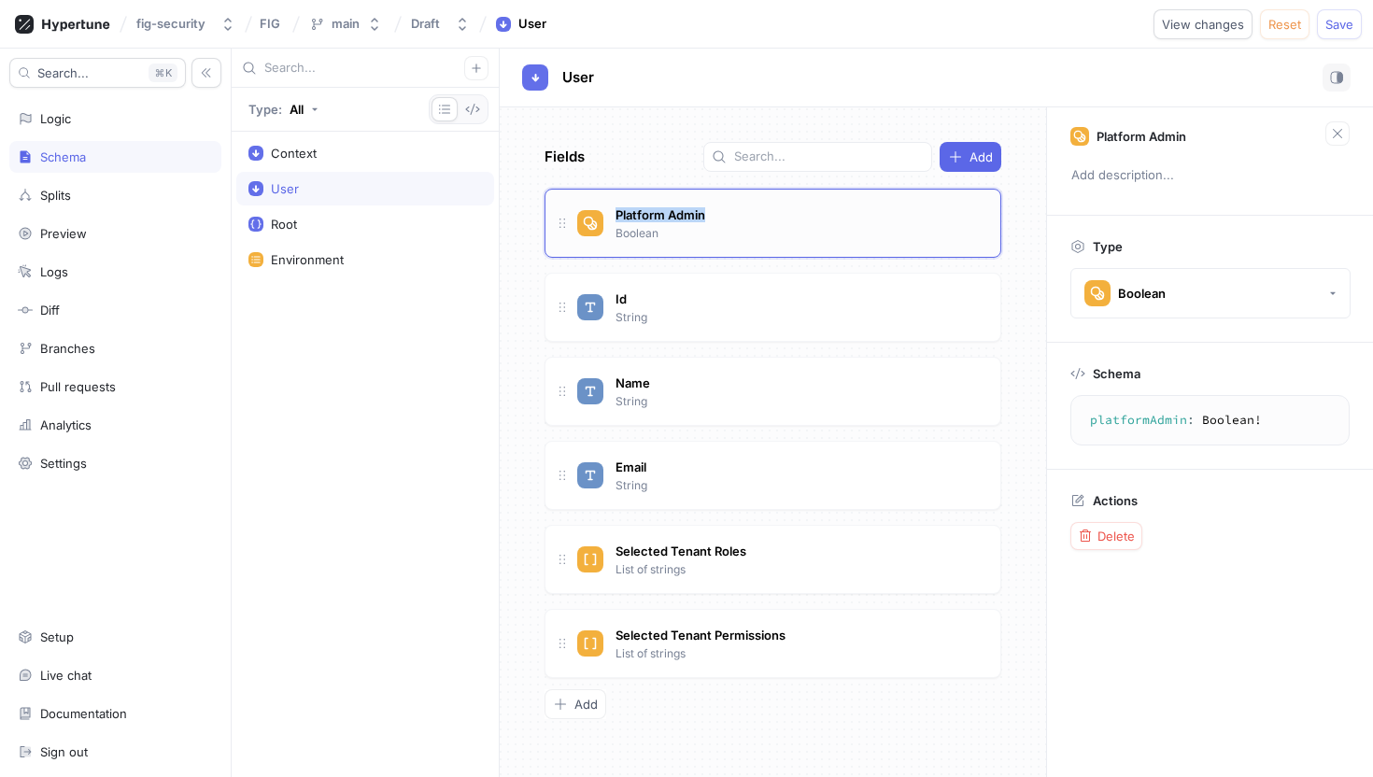
drag, startPoint x: 821, startPoint y: 222, endPoint x: 796, endPoint y: 199, distance: 34.4
click at [795, 201] on div "Platform Admin Boolean" at bounding box center [772, 223] width 457 height 69
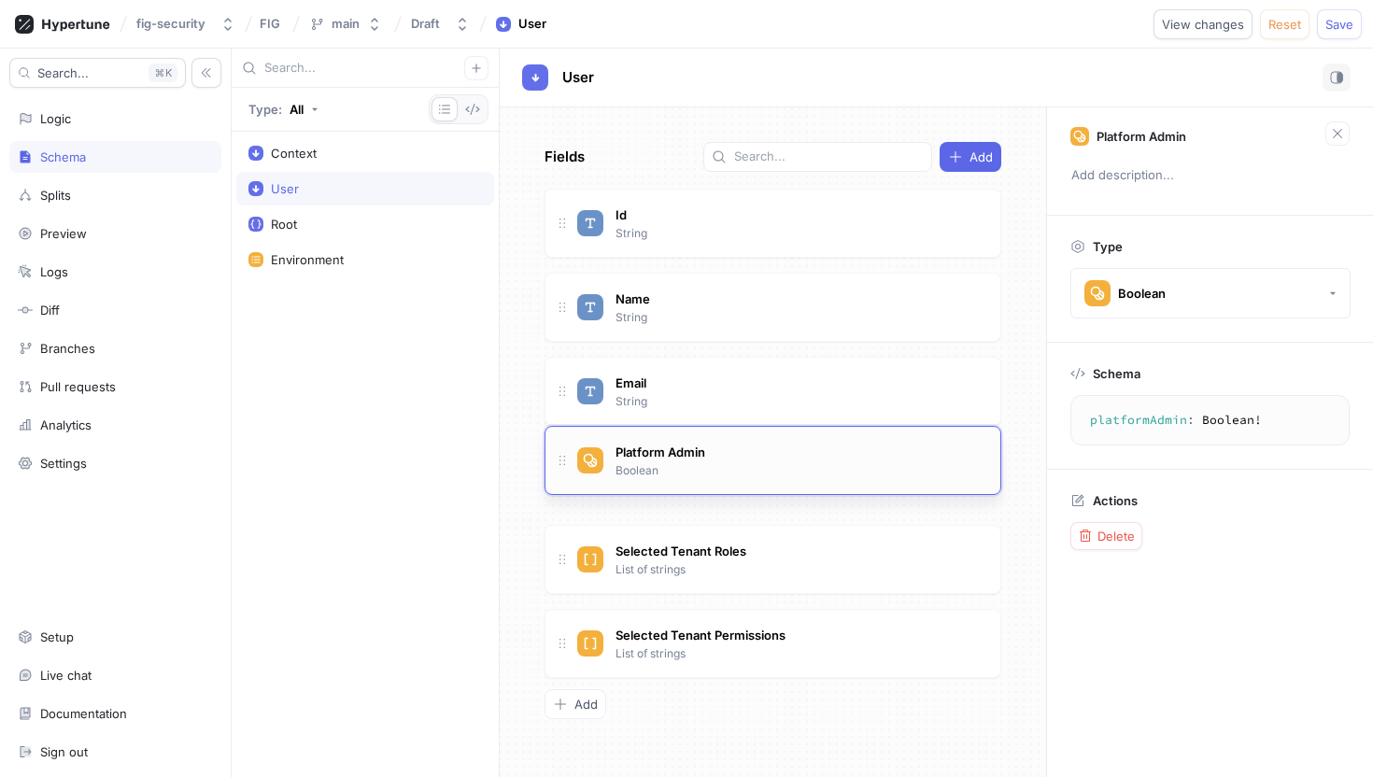
drag, startPoint x: 566, startPoint y: 218, endPoint x: 567, endPoint y: 457, distance: 239.1
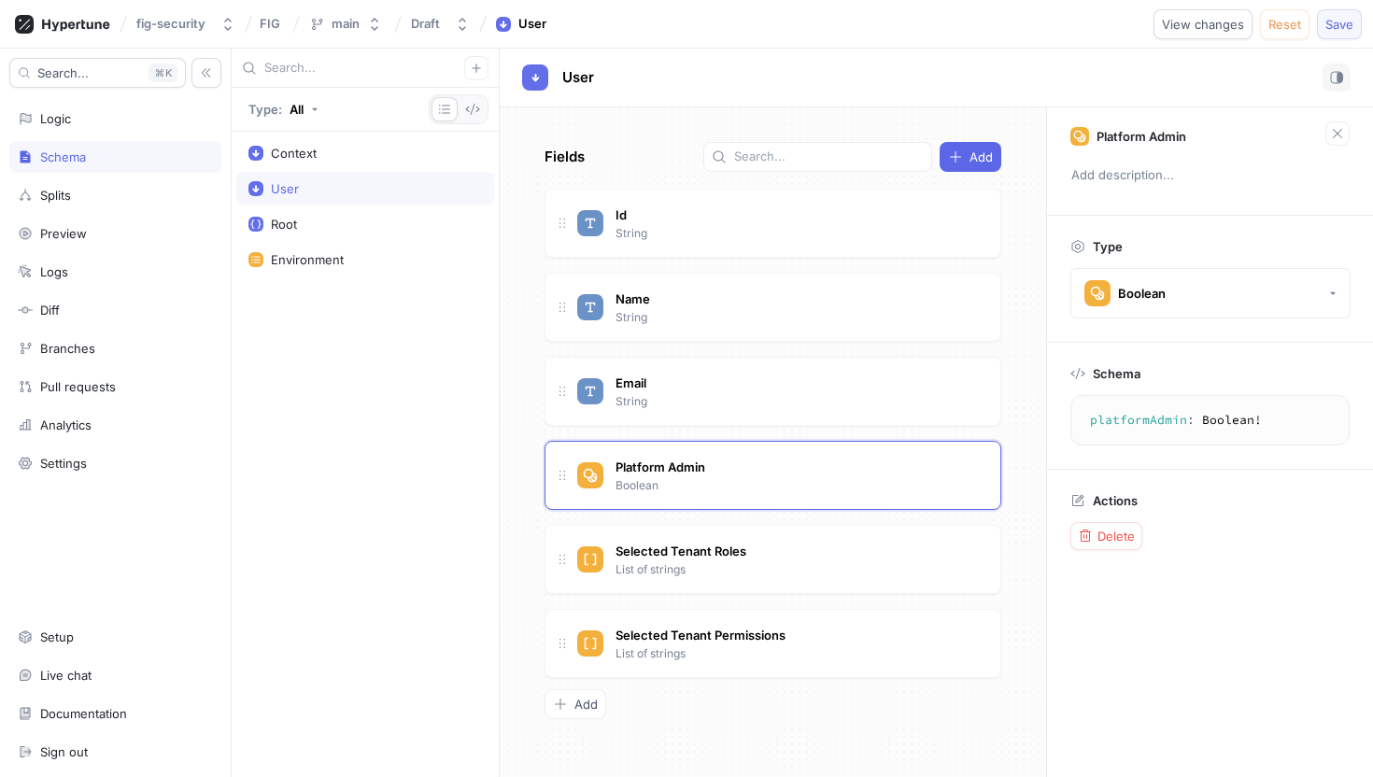
click at [1336, 19] on span "Save" at bounding box center [1339, 24] width 28 height 11
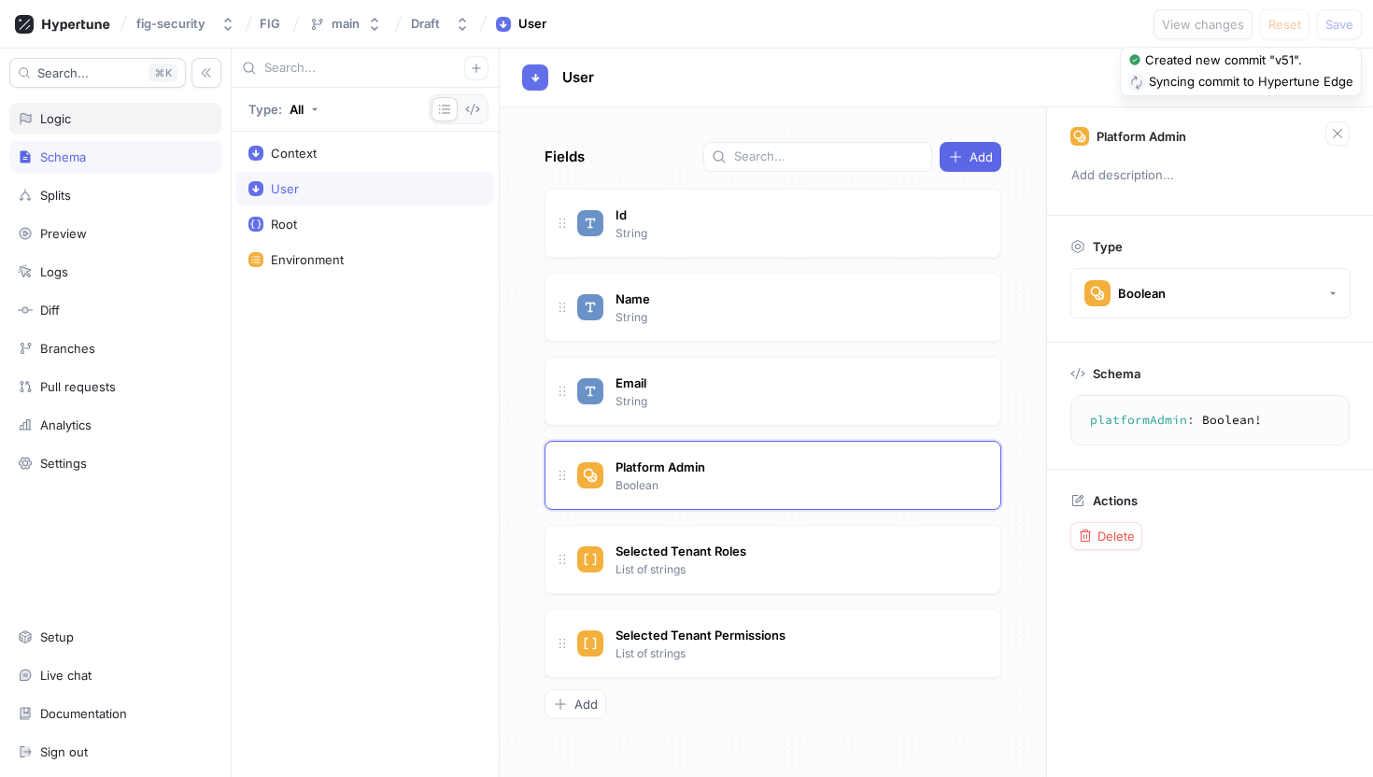
click at [87, 126] on div "Logic" at bounding box center [115, 119] width 212 height 32
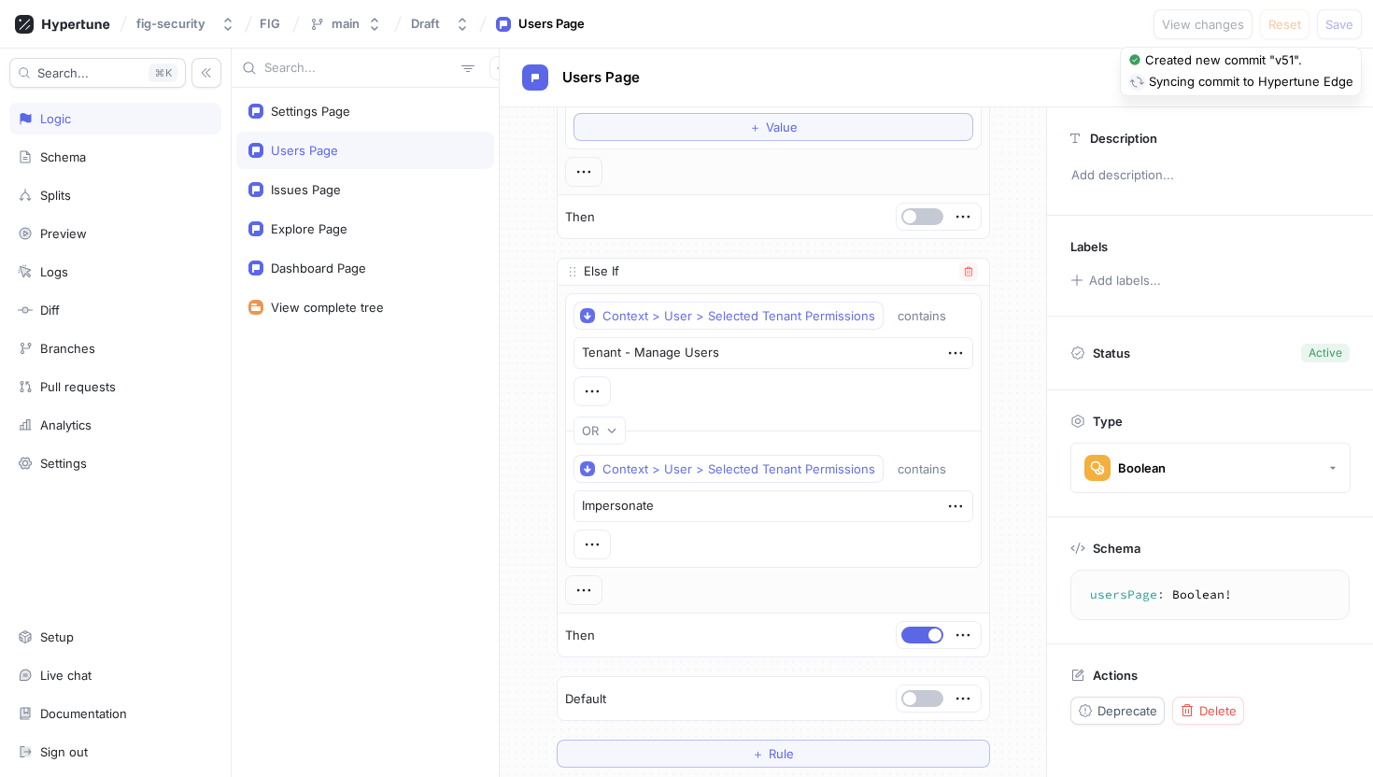
scroll to position [220, 0]
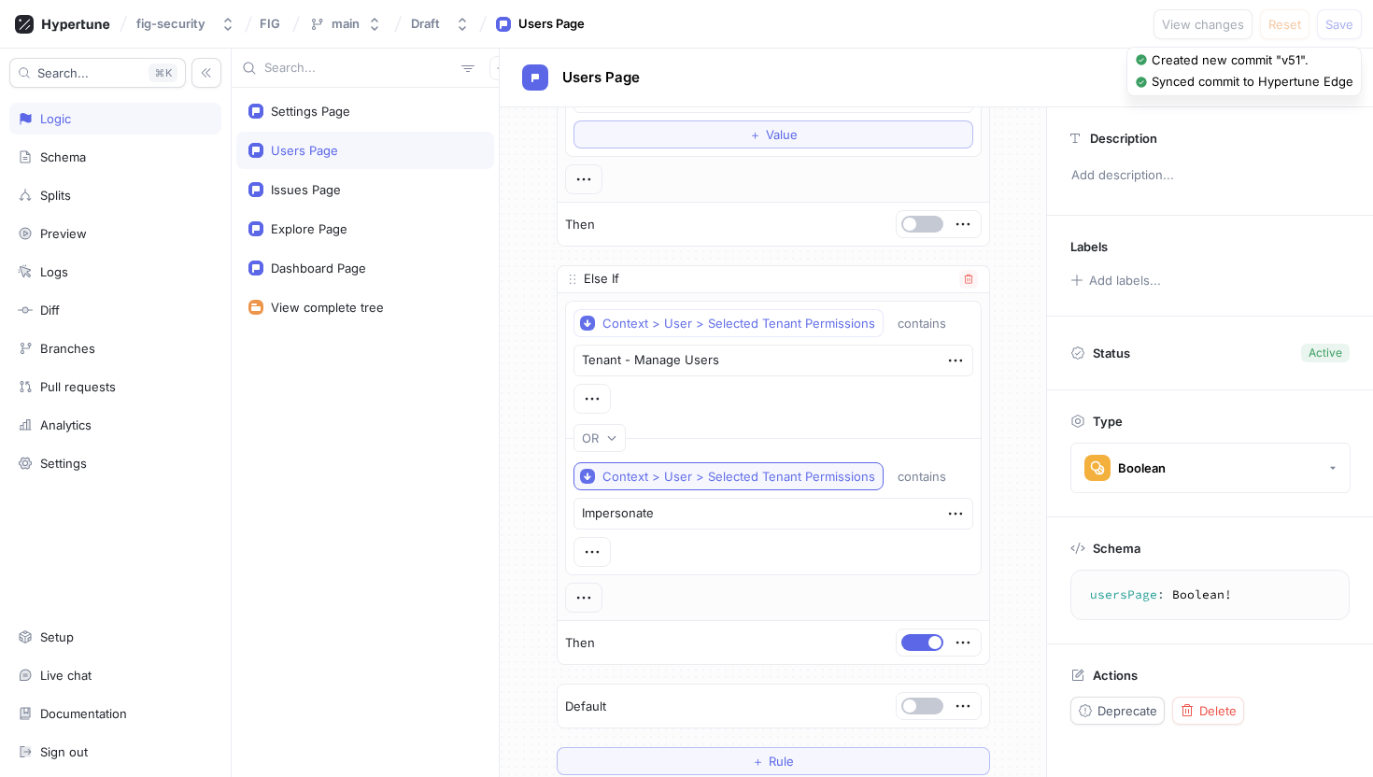
click at [821, 470] on div "Context > User > Selected Tenant Permissions" at bounding box center [738, 477] width 273 height 16
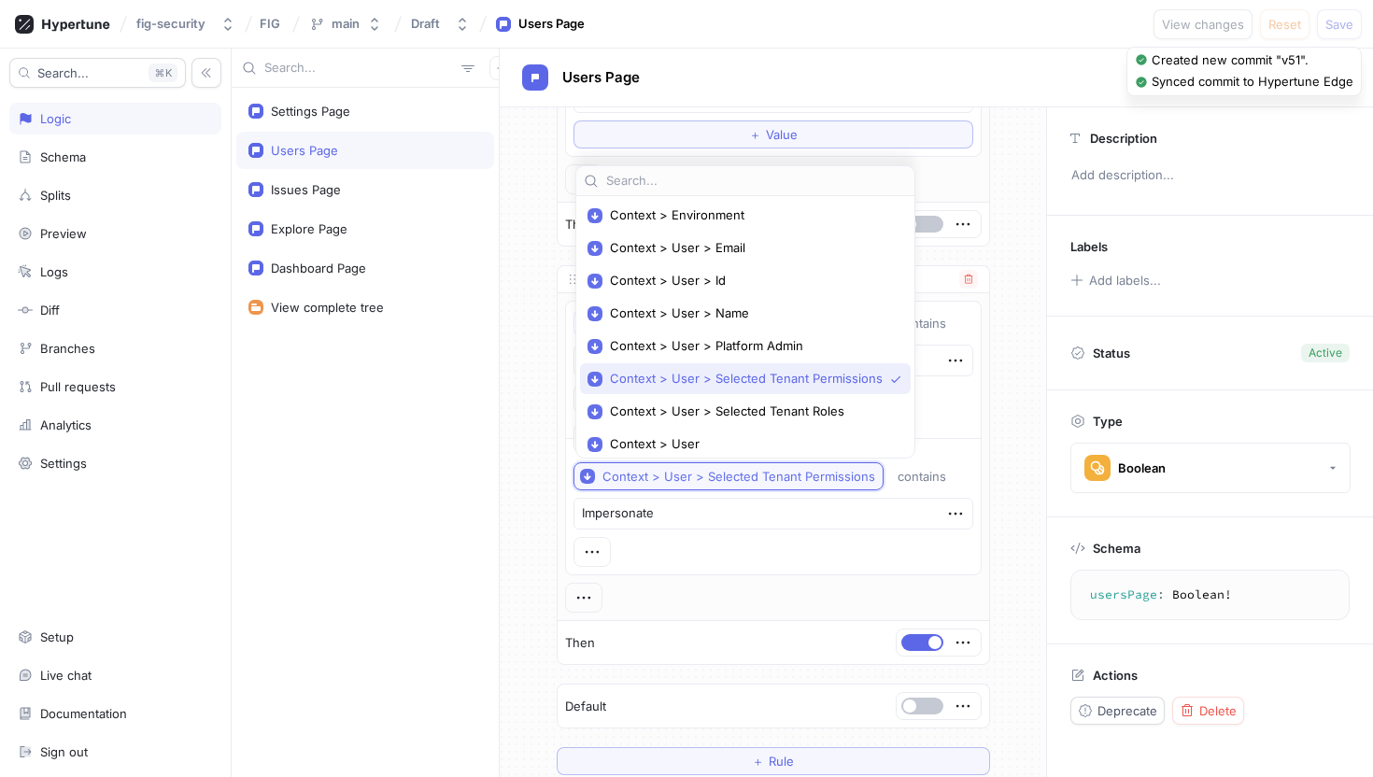
scroll to position [38, 0]
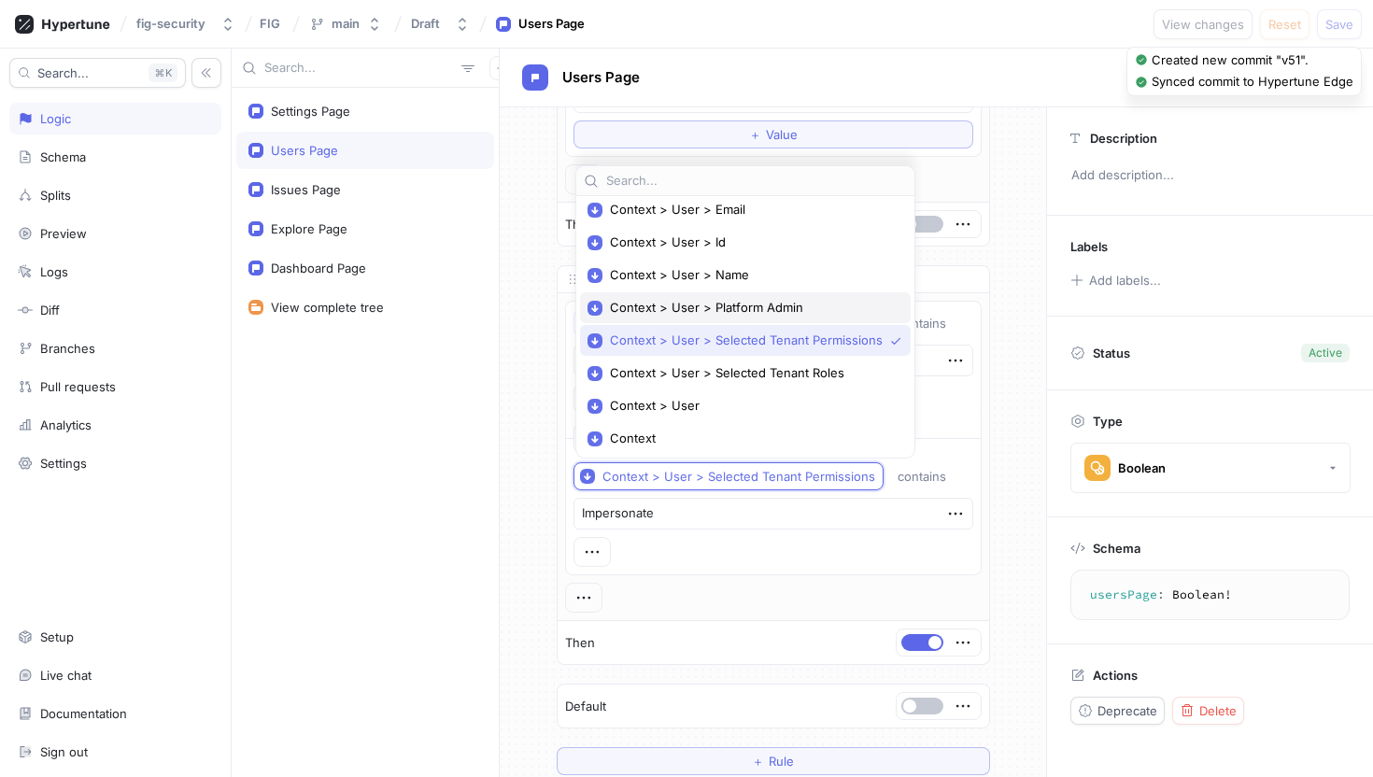
click at [729, 302] on span "Context > User > Platform Admin" at bounding box center [752, 308] width 284 height 16
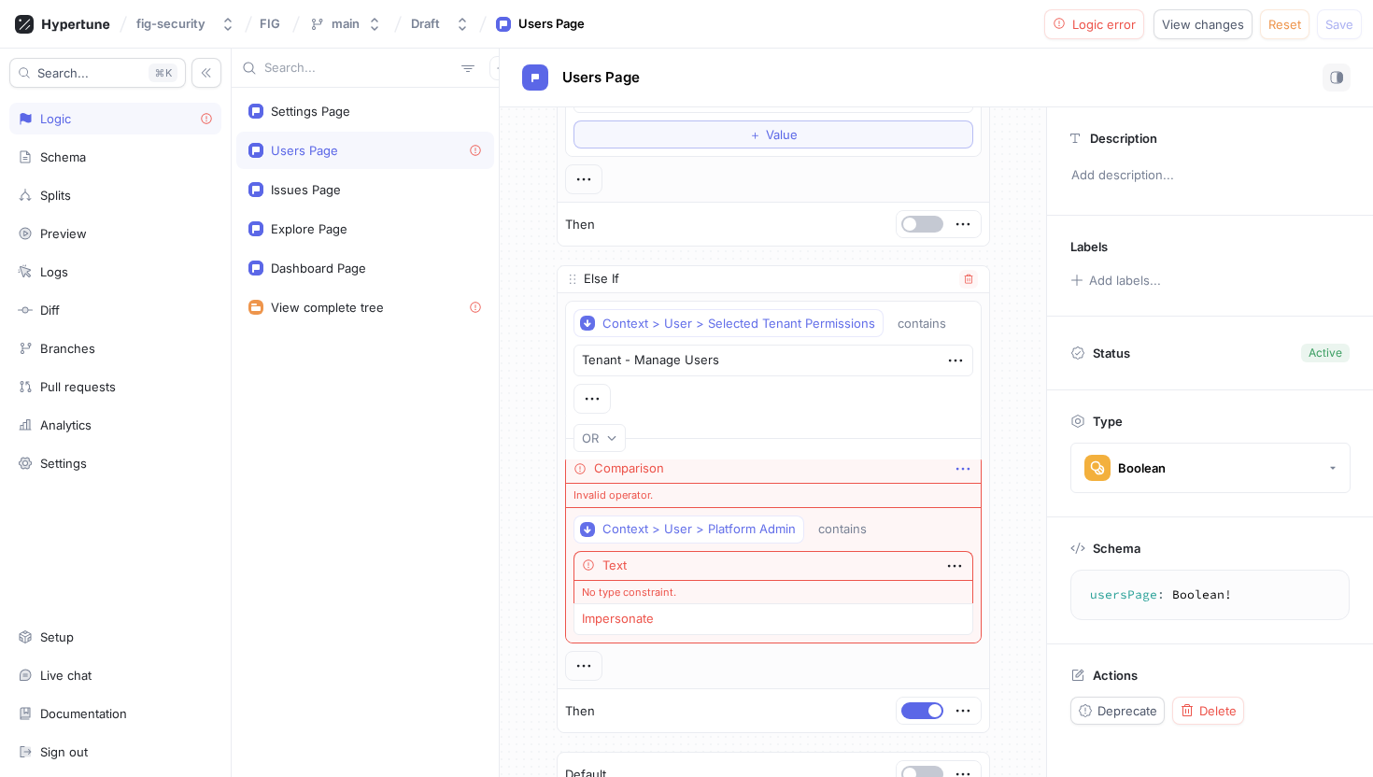
click at [961, 465] on icon "button" at bounding box center [963, 469] width 21 height 21
click at [999, 562] on p "Delete" at bounding box center [996, 566] width 37 height 19
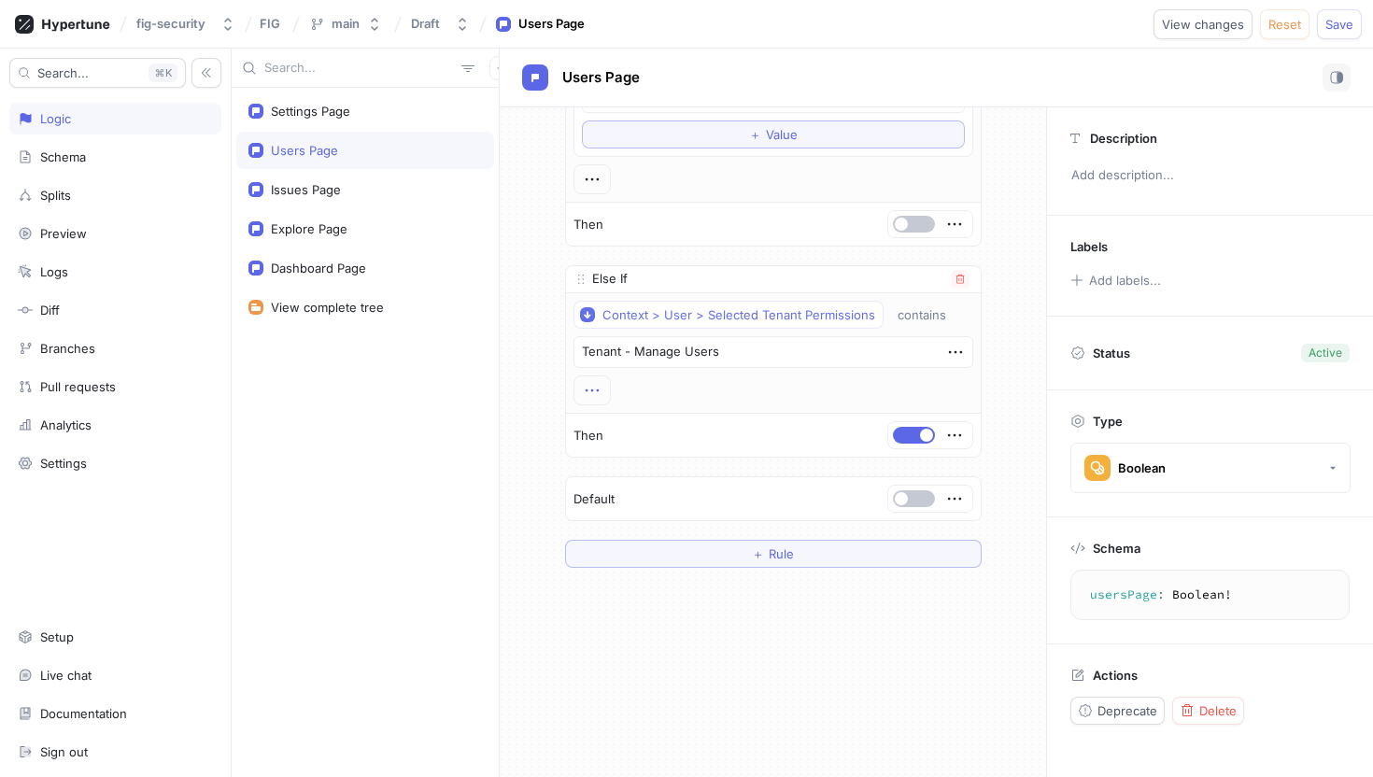
click at [594, 395] on icon "button" at bounding box center [592, 390] width 21 height 21
click at [601, 425] on p "&&" at bounding box center [600, 424] width 11 height 9
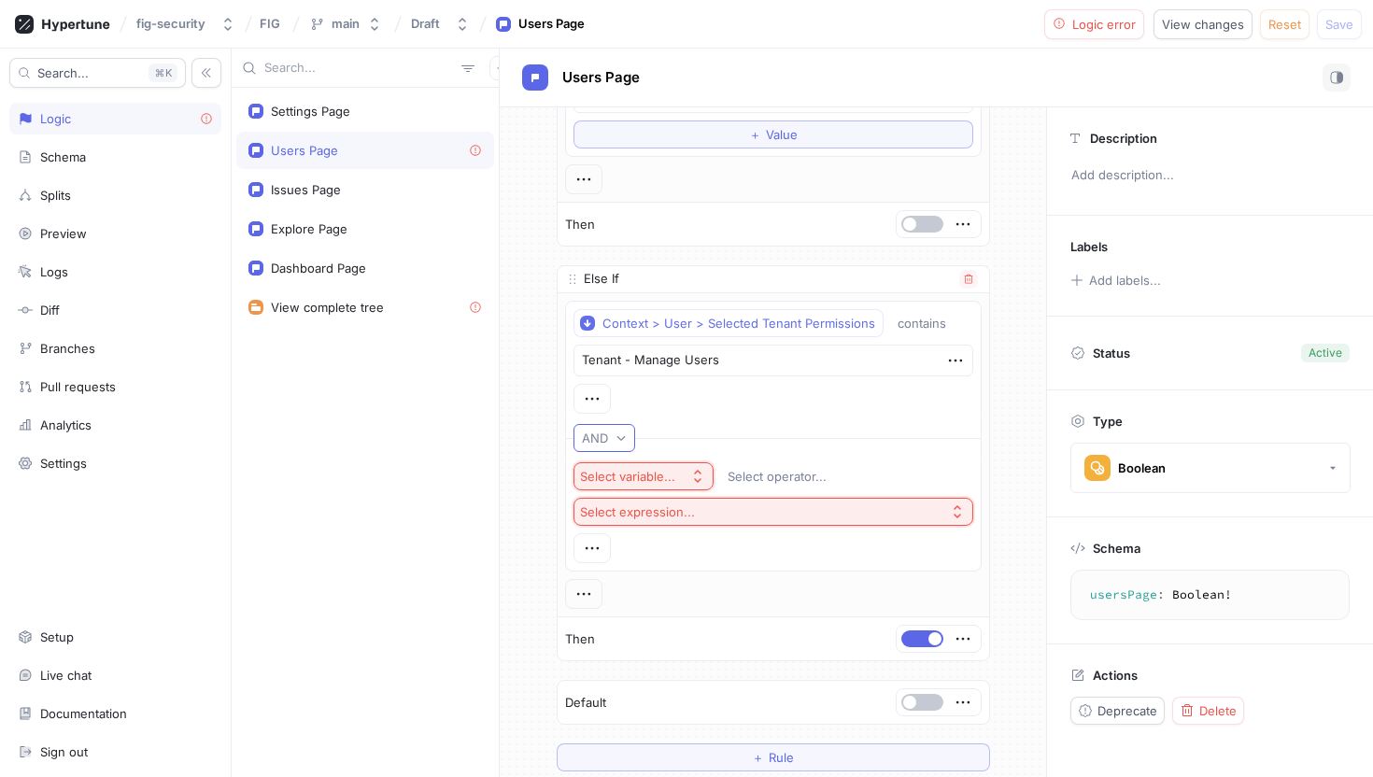
click at [612, 450] on button "AND" at bounding box center [604, 438] width 62 height 28
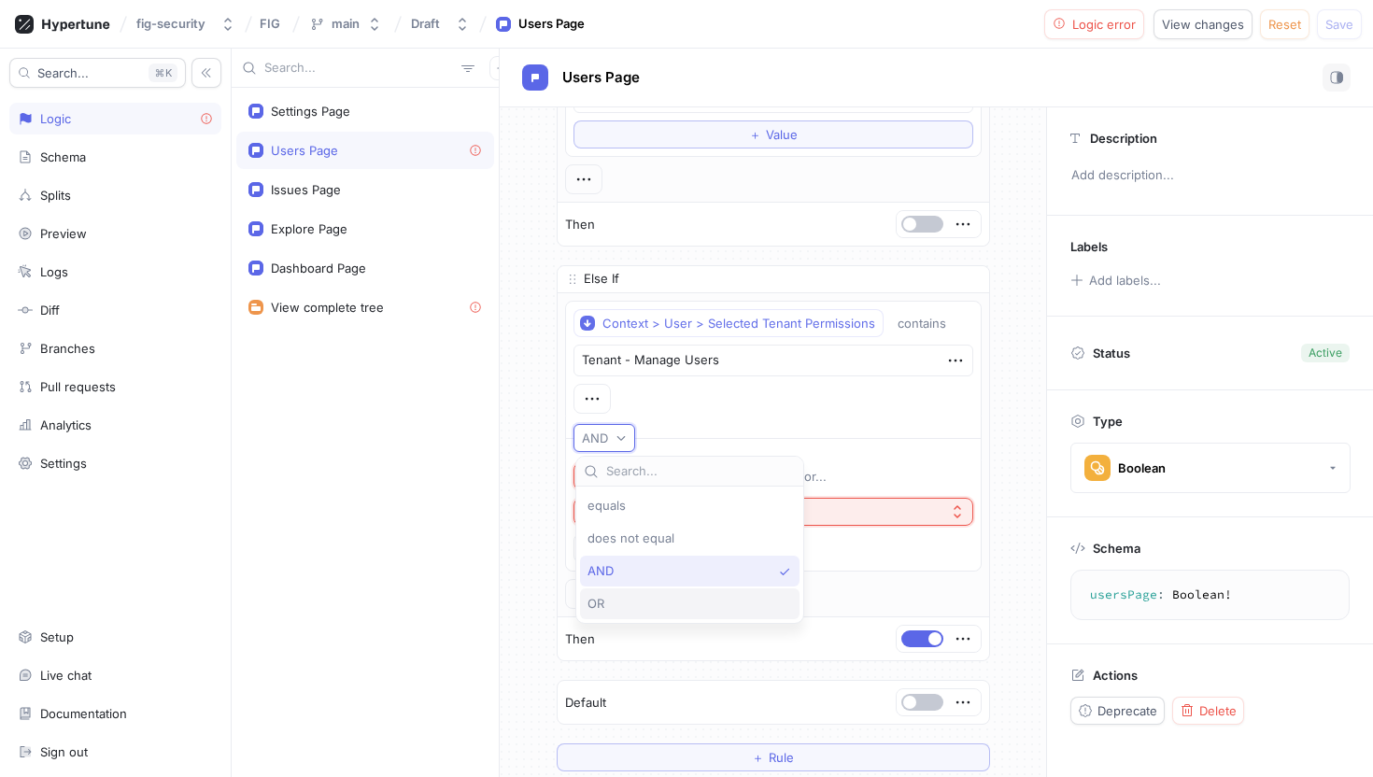
click at [624, 600] on div "OR" at bounding box center [684, 604] width 195 height 16
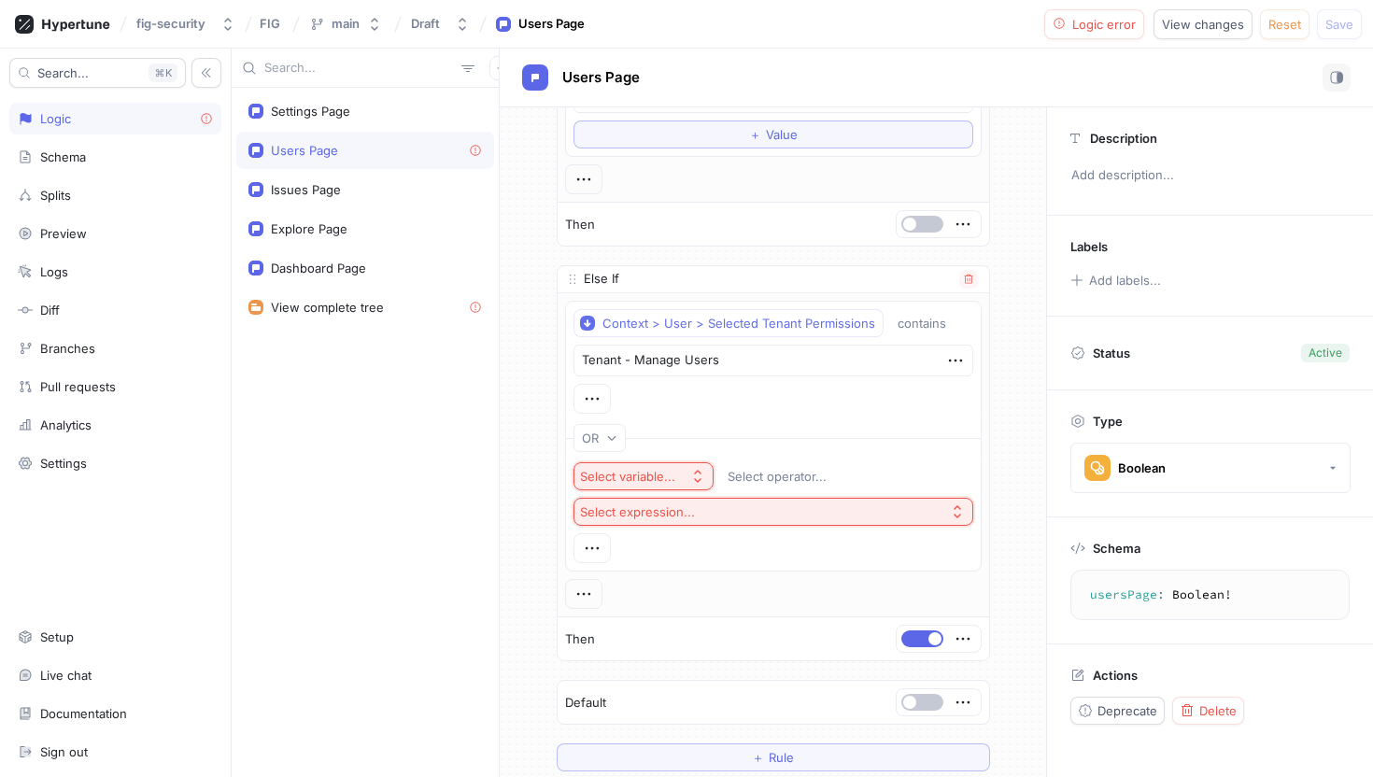
click at [672, 476] on div "Select variable..." at bounding box center [627, 477] width 95 height 16
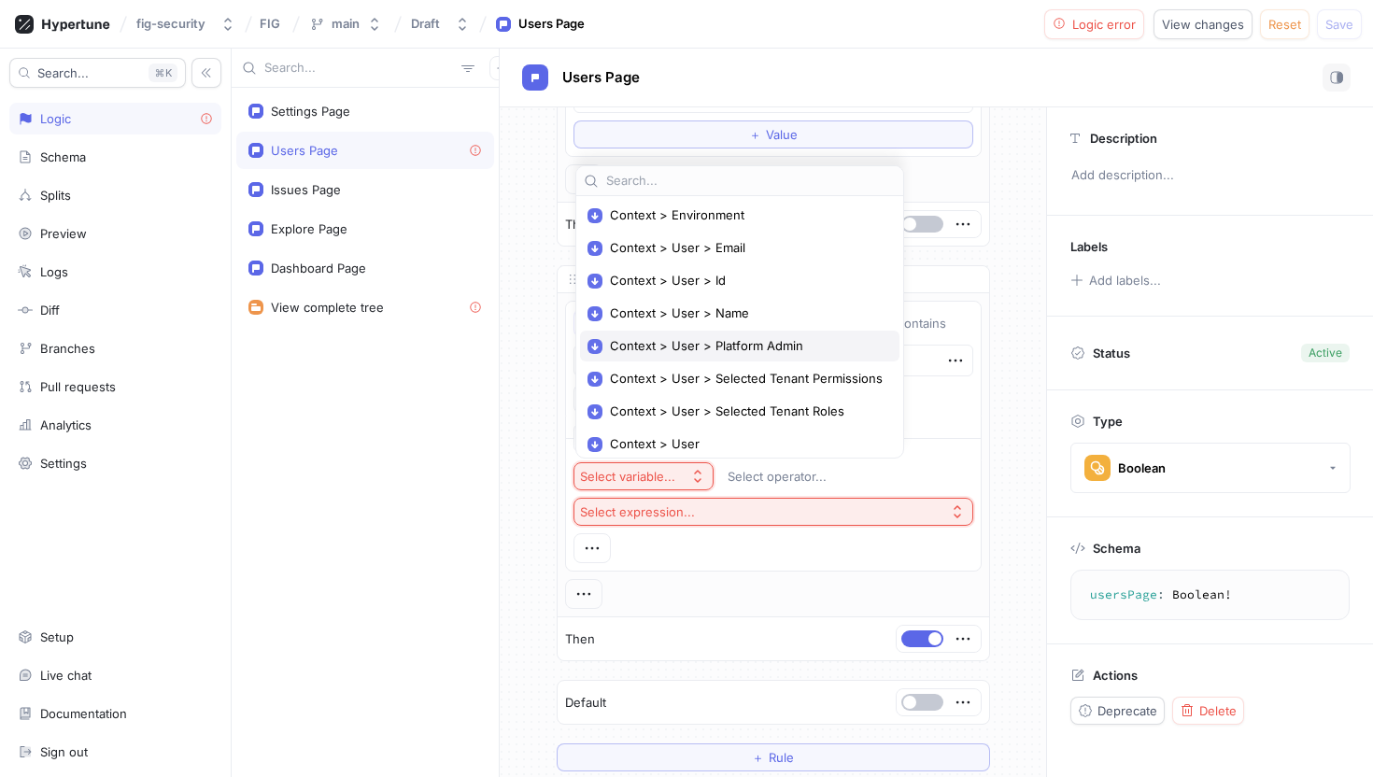
click at [716, 350] on span "Context > User > Platform Admin" at bounding box center [746, 346] width 273 height 16
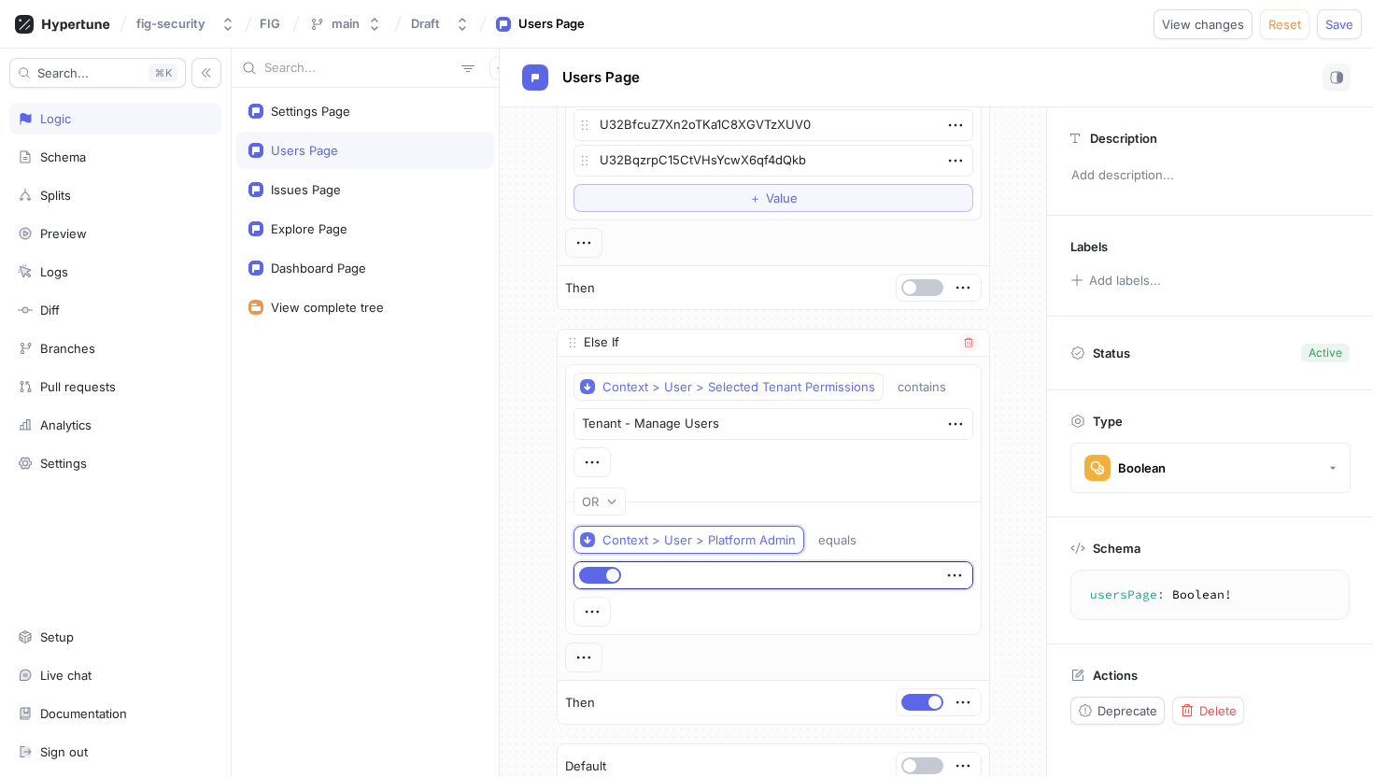
scroll to position [344, 0]
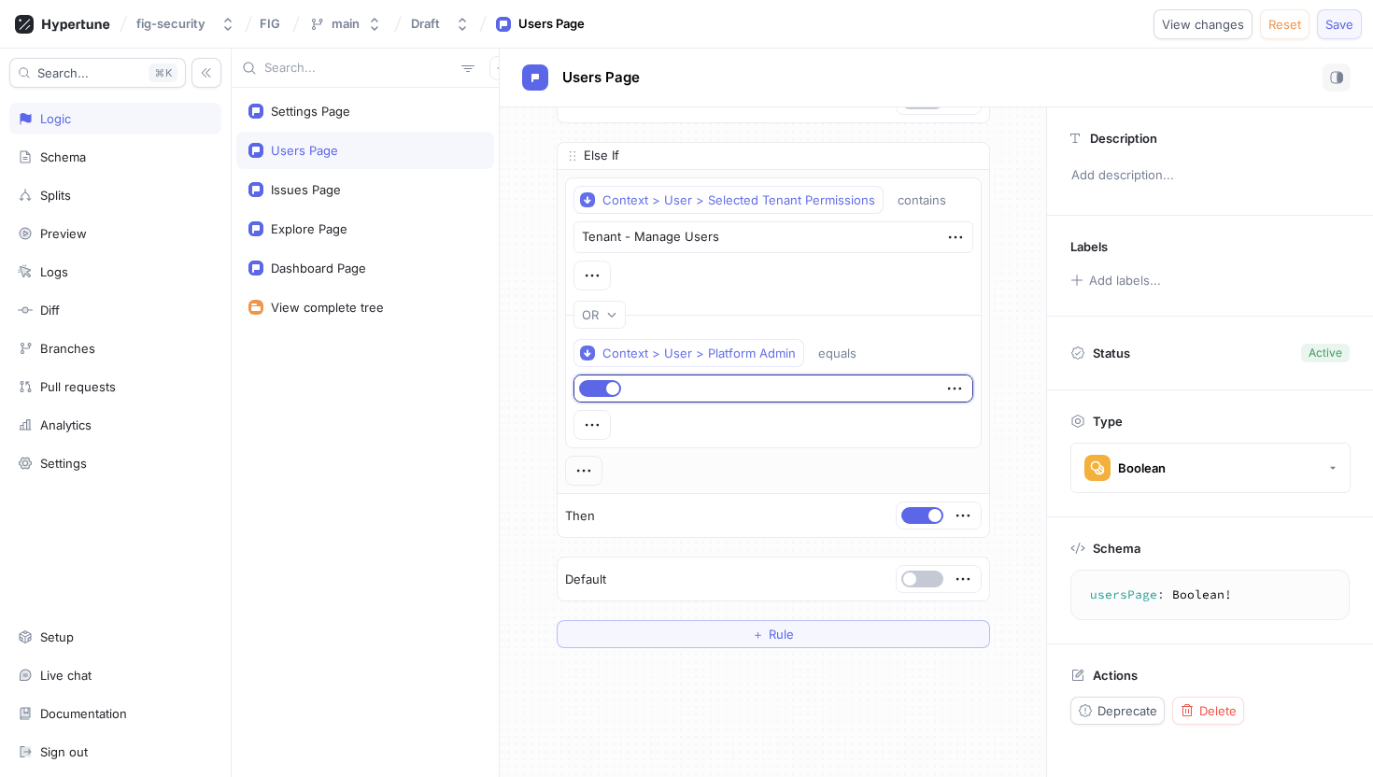
click at [1334, 28] on span "Save" at bounding box center [1339, 24] width 28 height 11
click at [348, 148] on div "Users Page" at bounding box center [364, 150] width 233 height 15
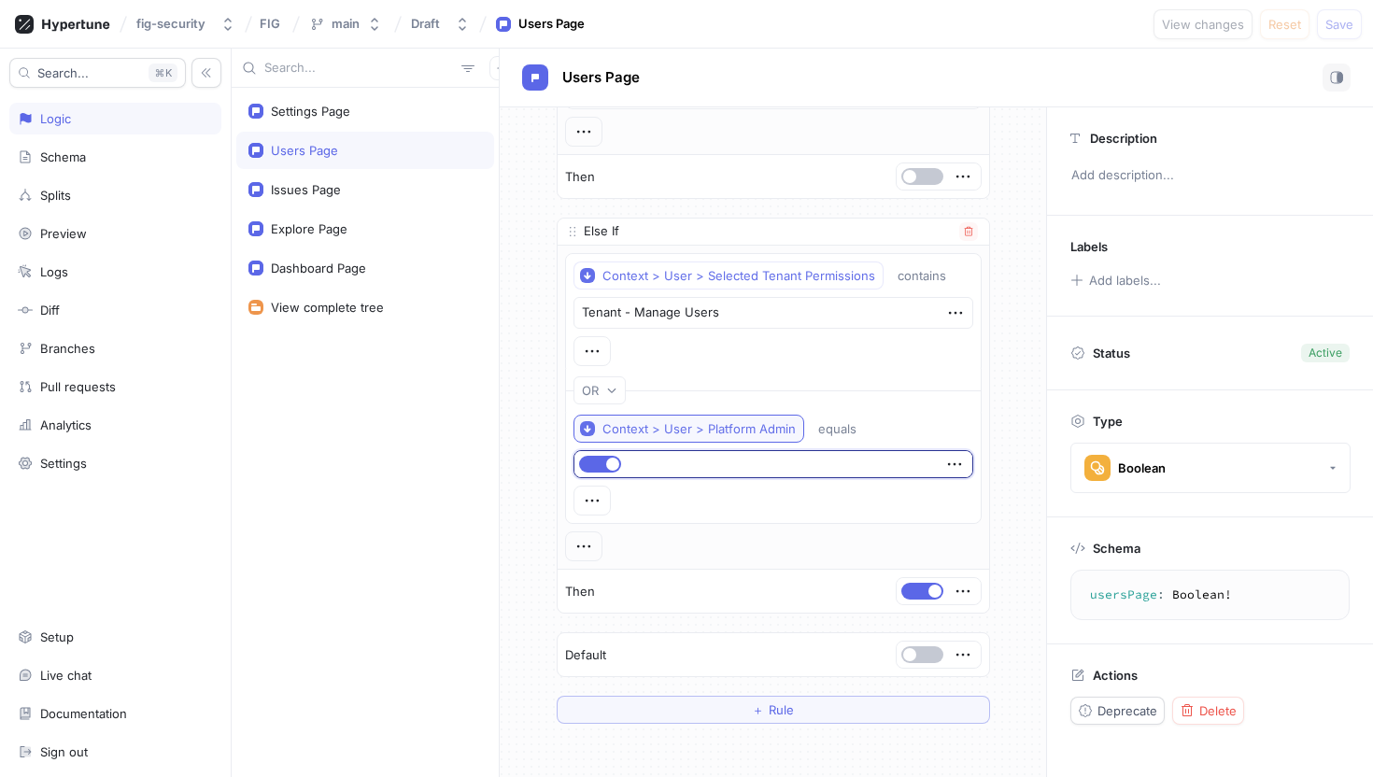
scroll to position [270, 0]
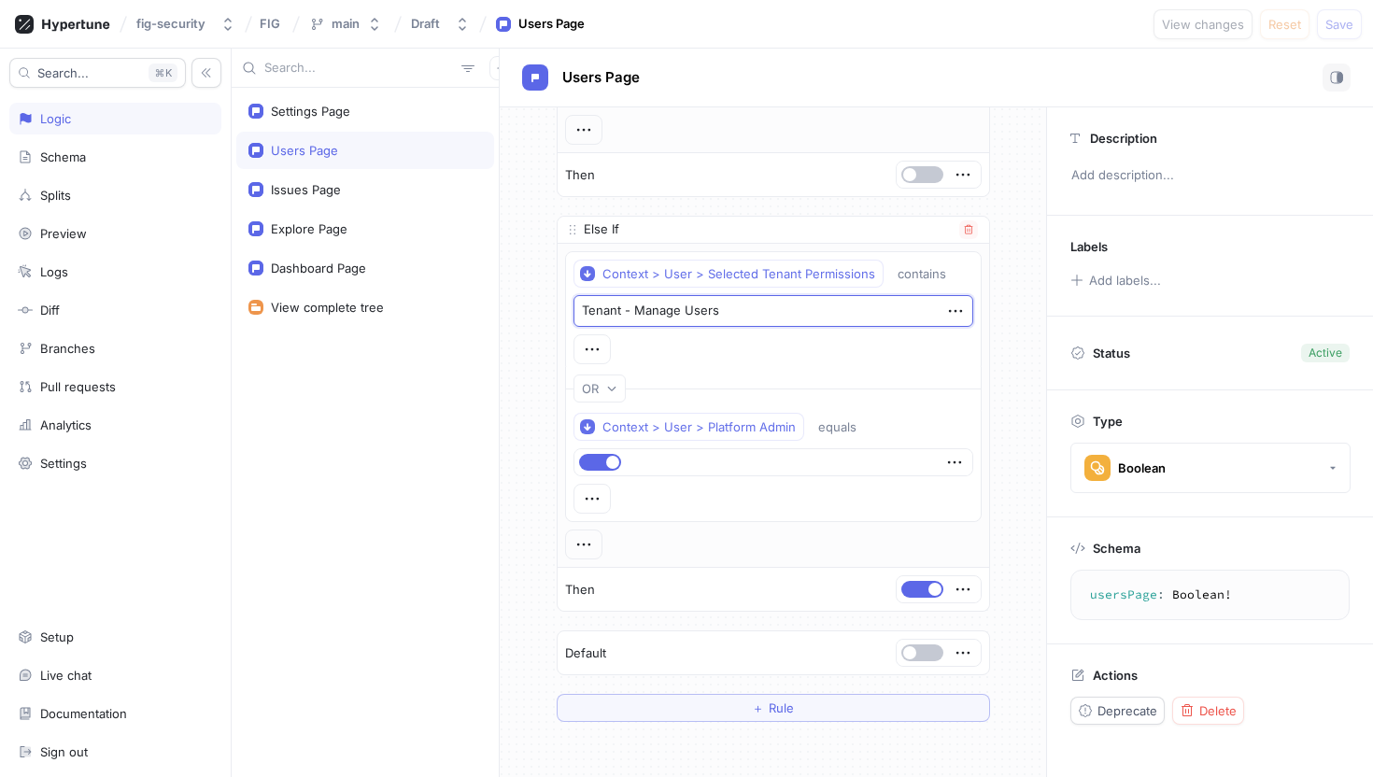
click at [720, 317] on textarea "Tenant - Manage Users" at bounding box center [773, 311] width 400 height 32
click at [846, 308] on textarea "Tenant - Manage Users" at bounding box center [773, 311] width 400 height 32
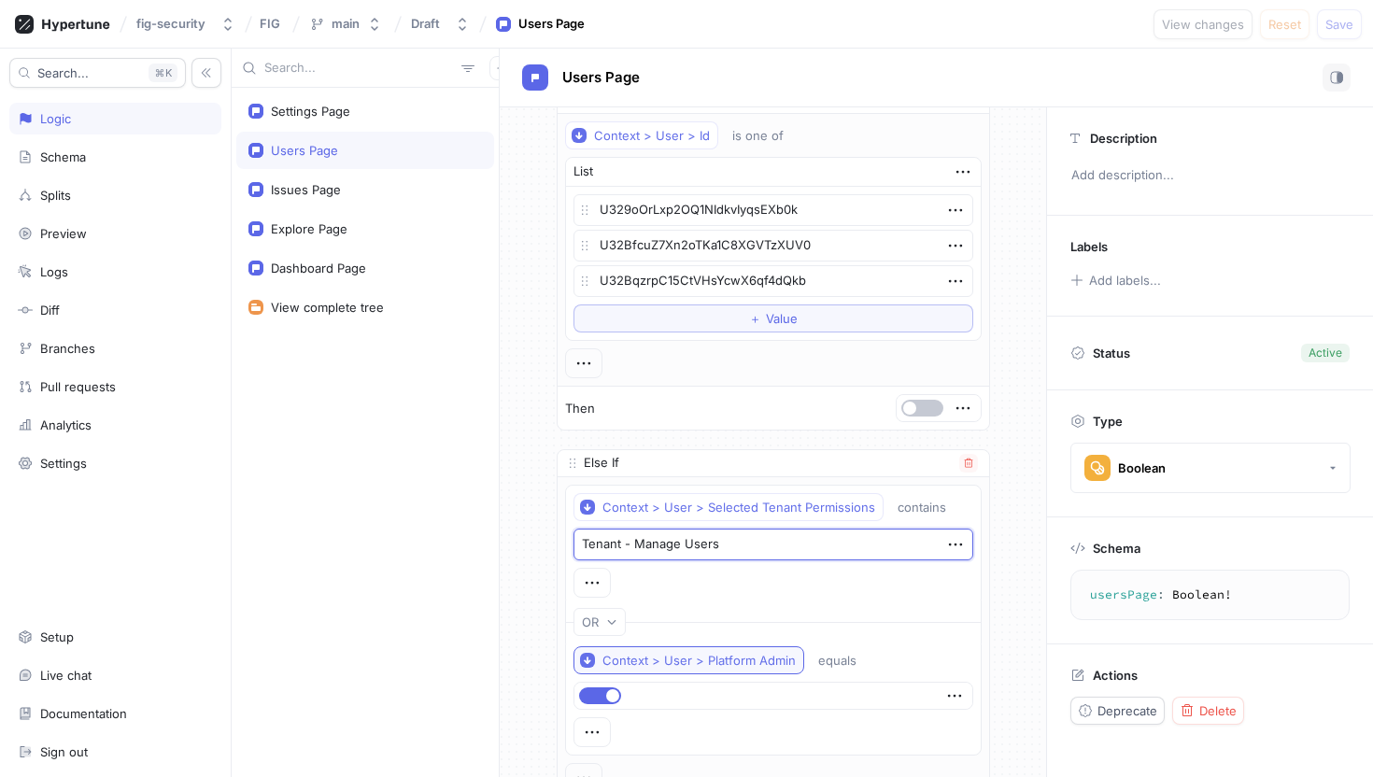
scroll to position [0, 0]
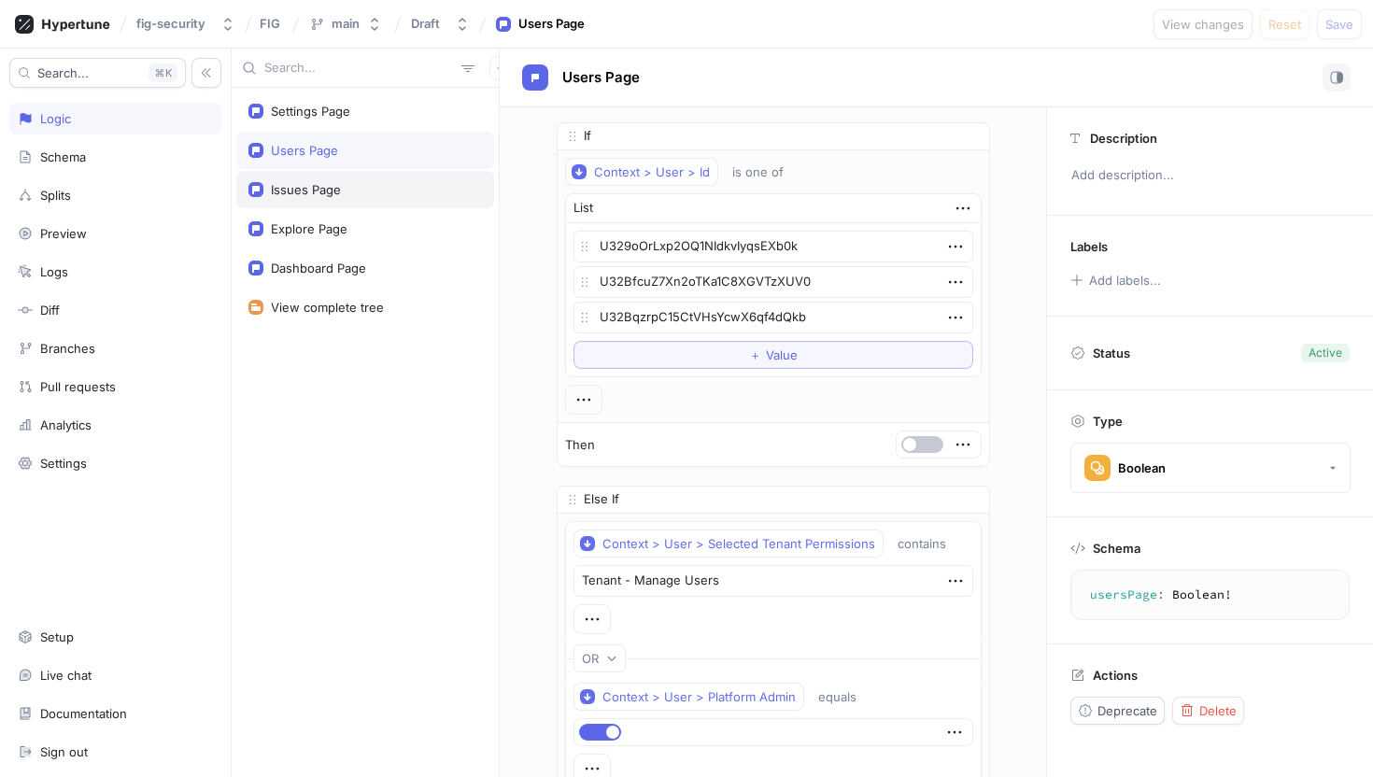
click at [308, 179] on div "Issues Page" at bounding box center [365, 189] width 258 height 37
type textarea "x"
